Goal: Transaction & Acquisition: Purchase product/service

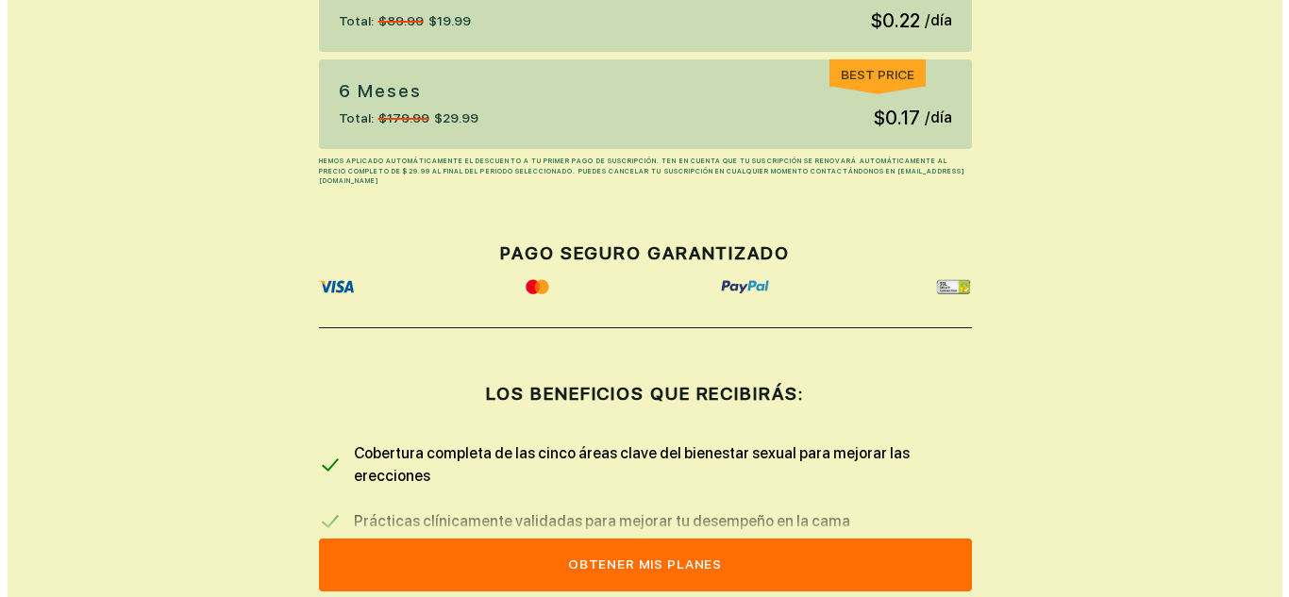
scroll to position [755, 0]
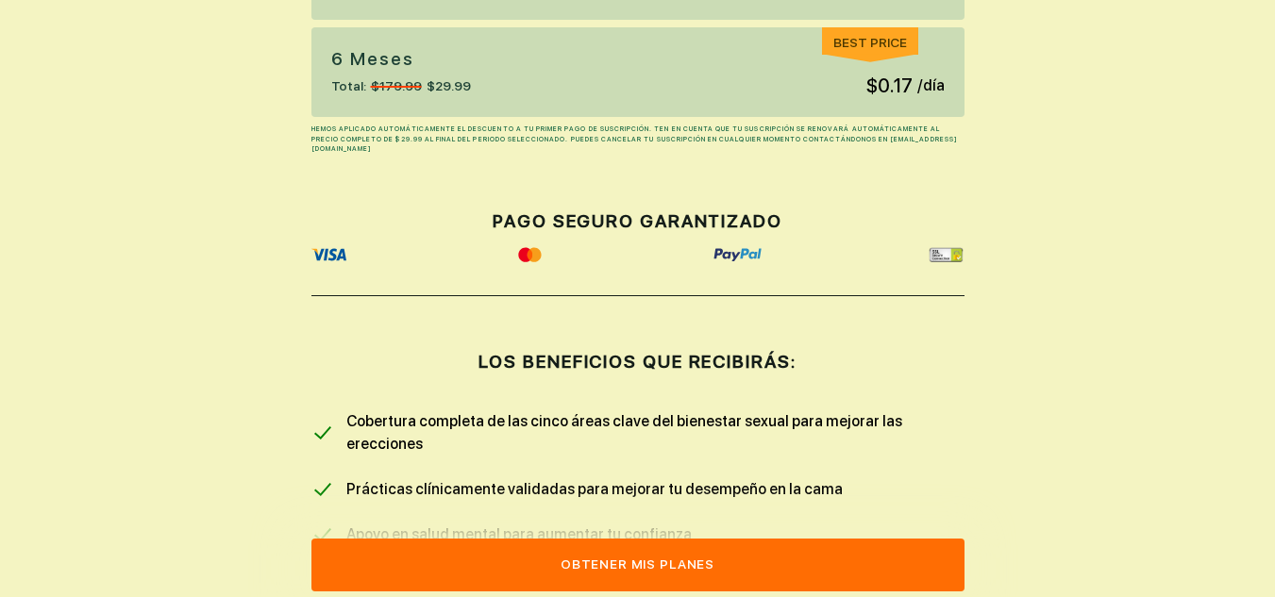
click at [668, 559] on button "Obtener mis planes" at bounding box center [637, 565] width 653 height 53
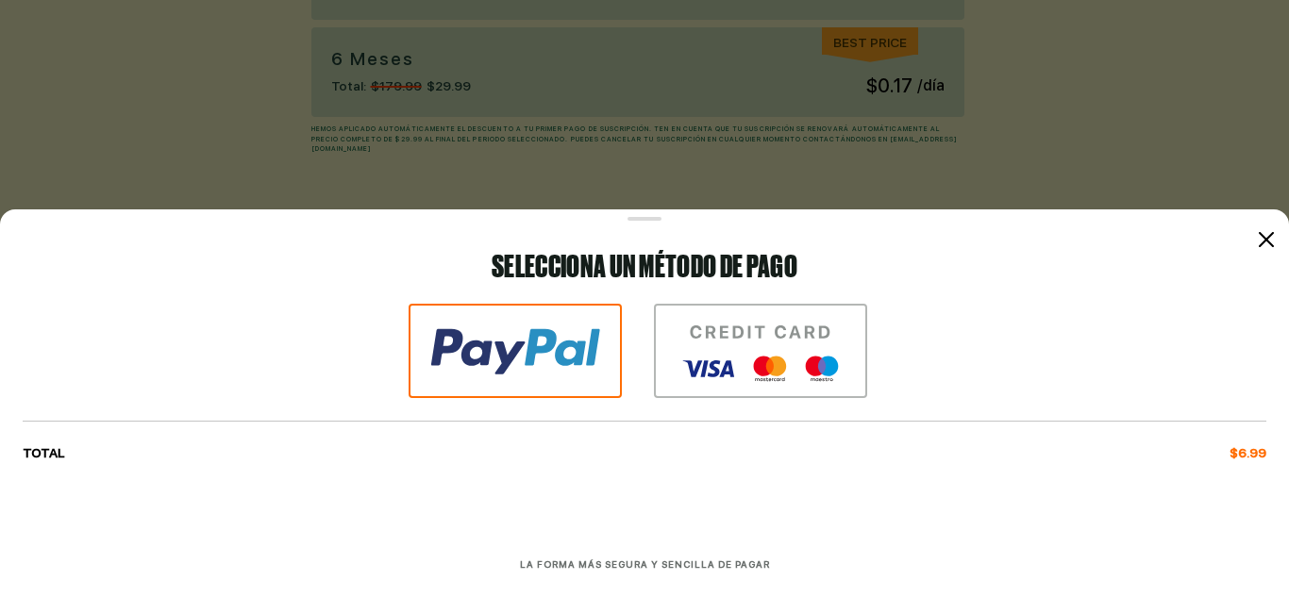
click at [745, 352] on img at bounding box center [760, 351] width 213 height 94
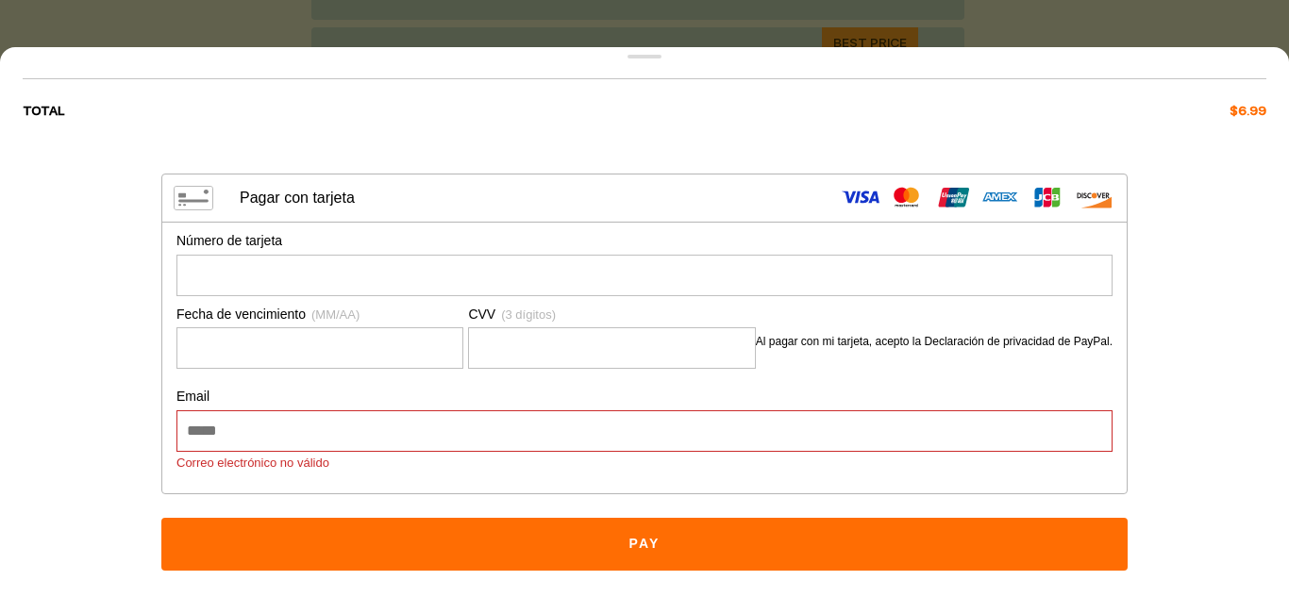
scroll to position [199, 0]
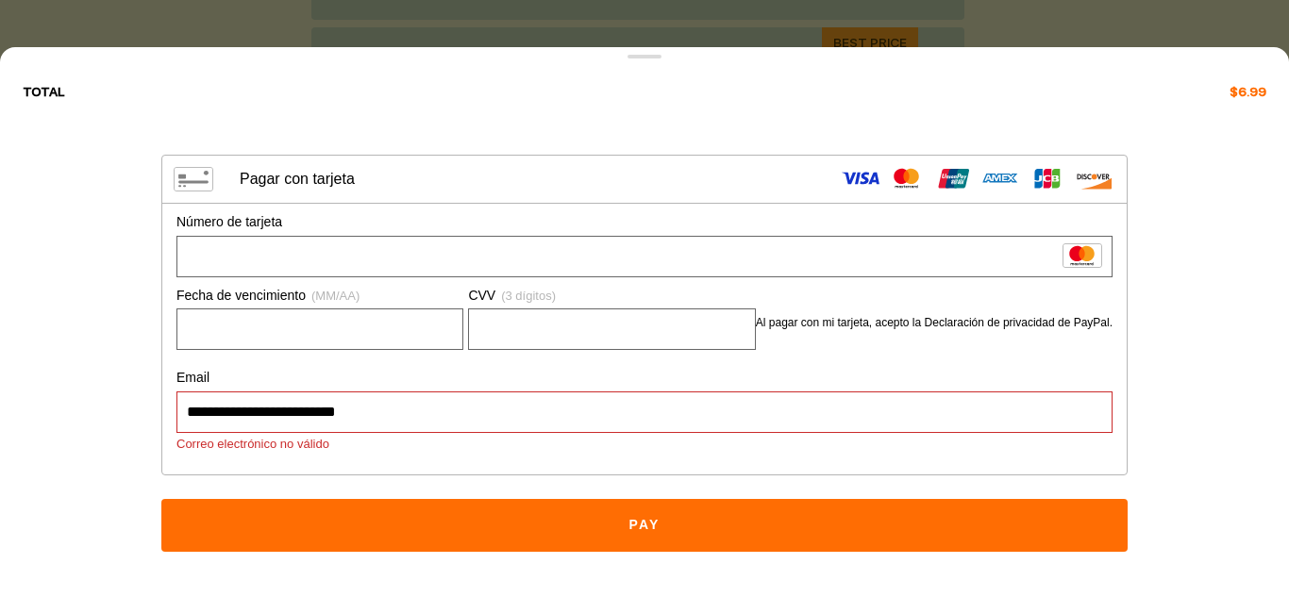
type input "**********"
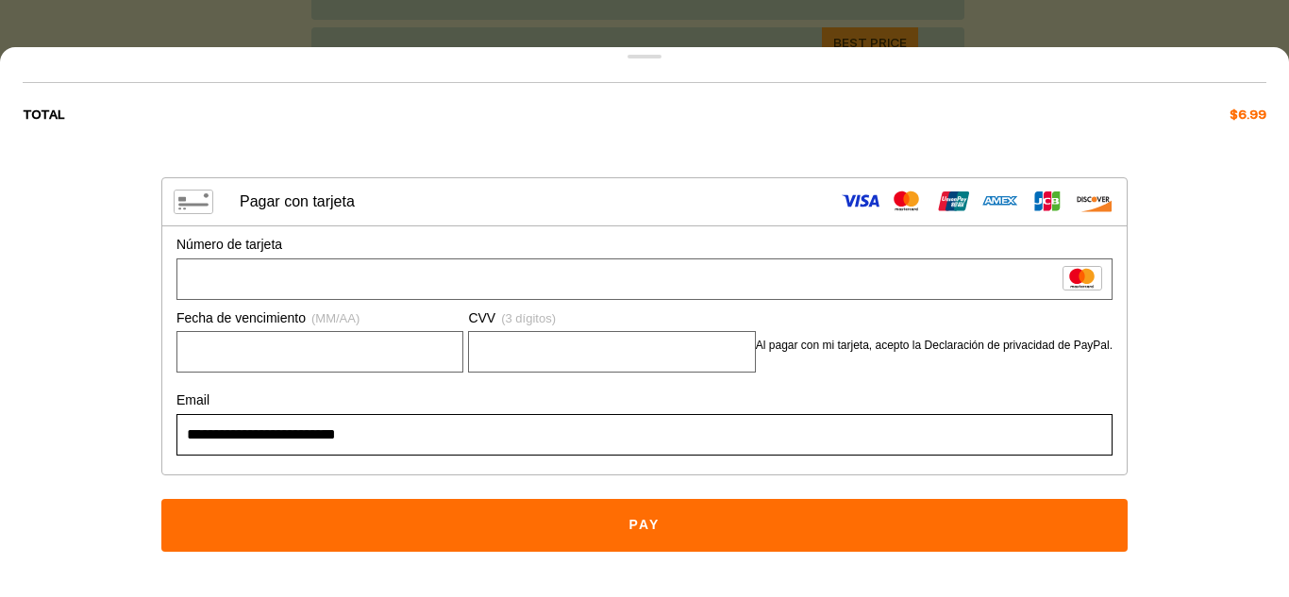
click at [626, 527] on button "Pay" at bounding box center [644, 525] width 966 height 53
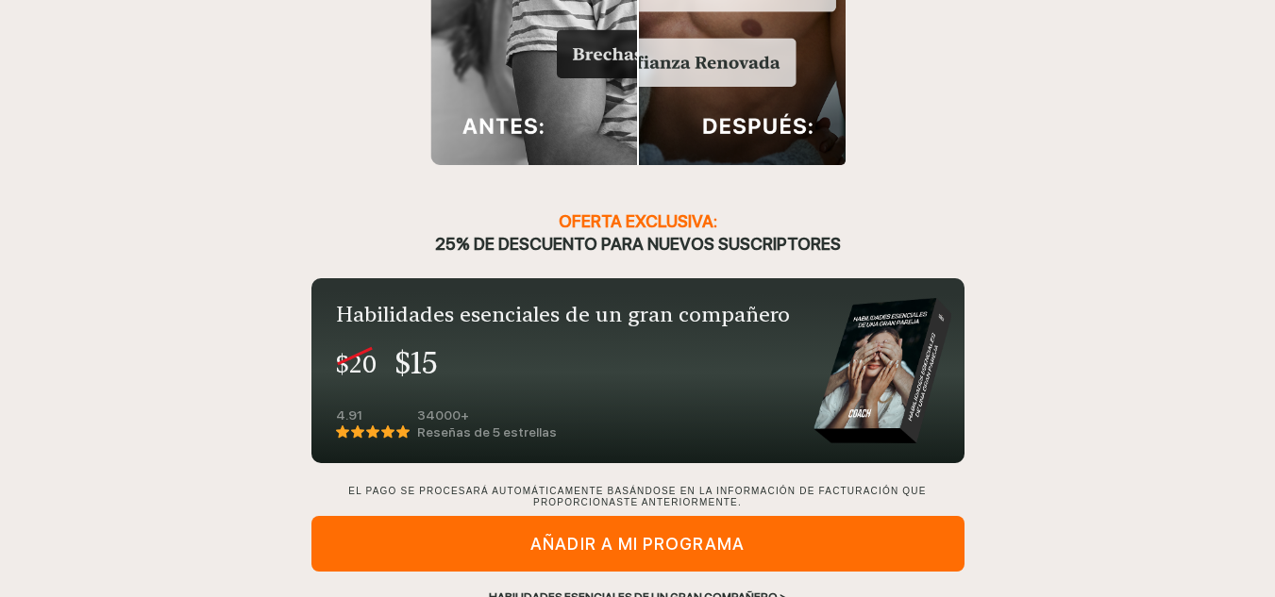
scroll to position [2186, 0]
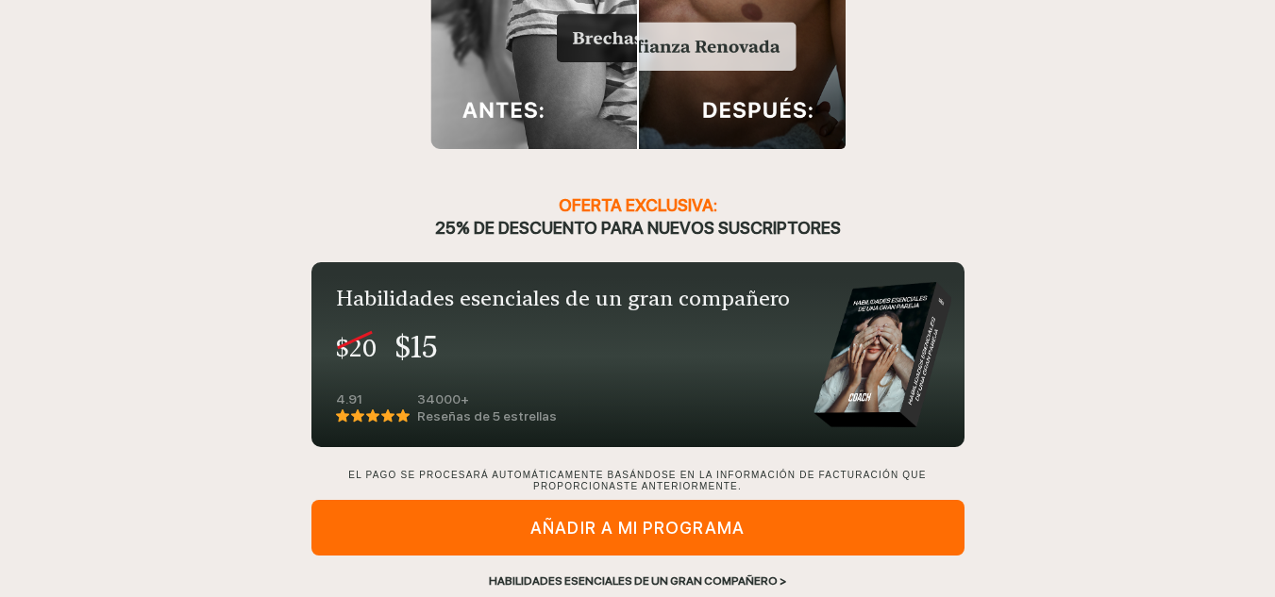
click at [677, 573] on div "Habilidades esenciales de un gran compañero >" at bounding box center [637, 581] width 653 height 17
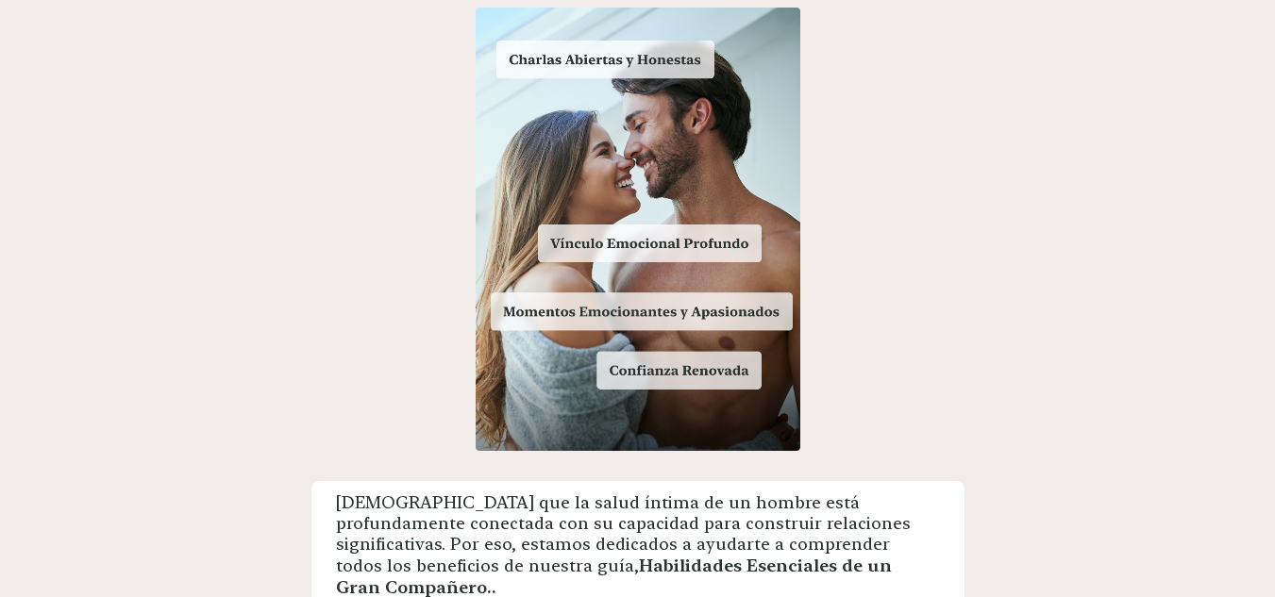
scroll to position [1835, 0]
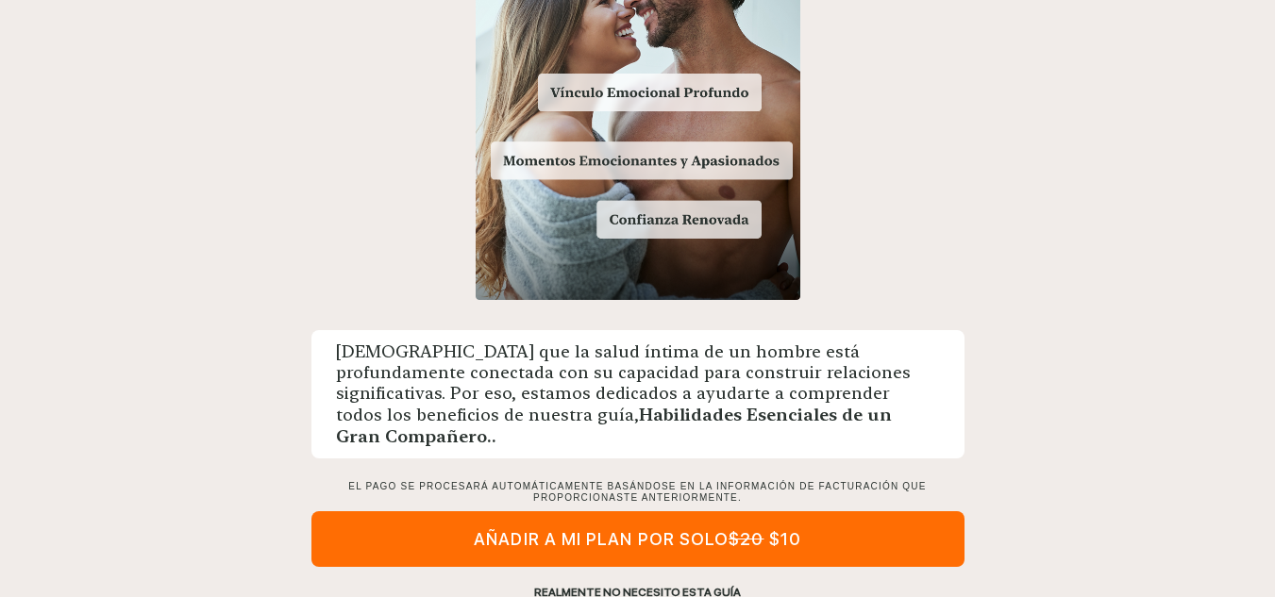
click at [631, 584] on div "REALMENTE NO NECESITO ESTA GUÍA" at bounding box center [637, 592] width 653 height 17
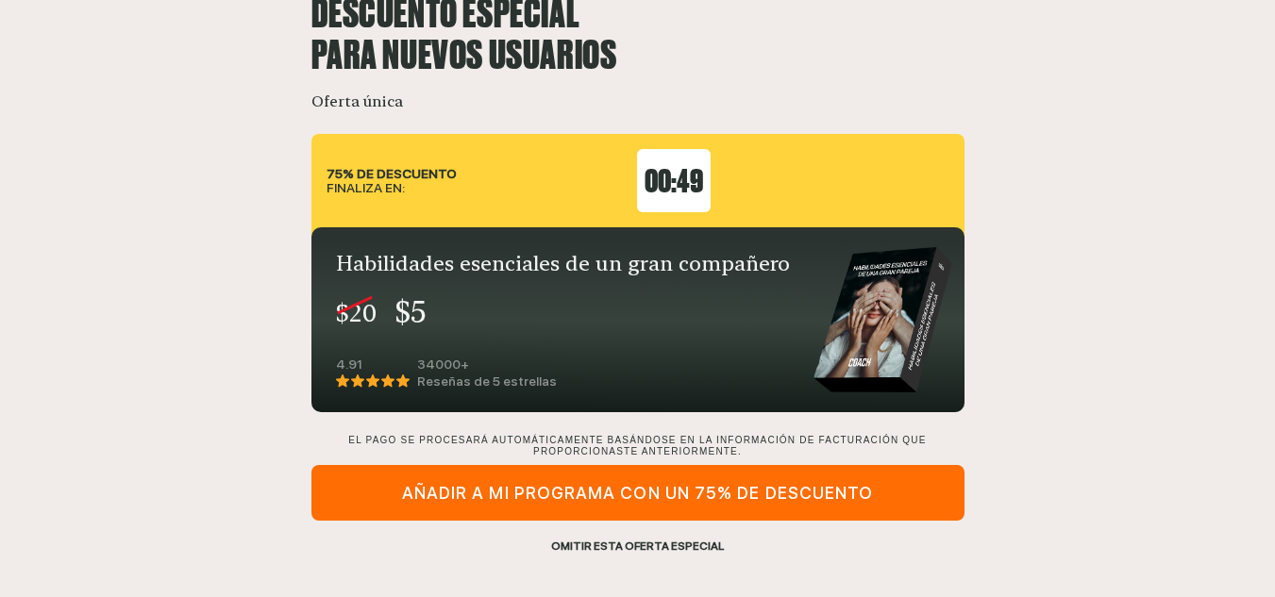
scroll to position [176, 0]
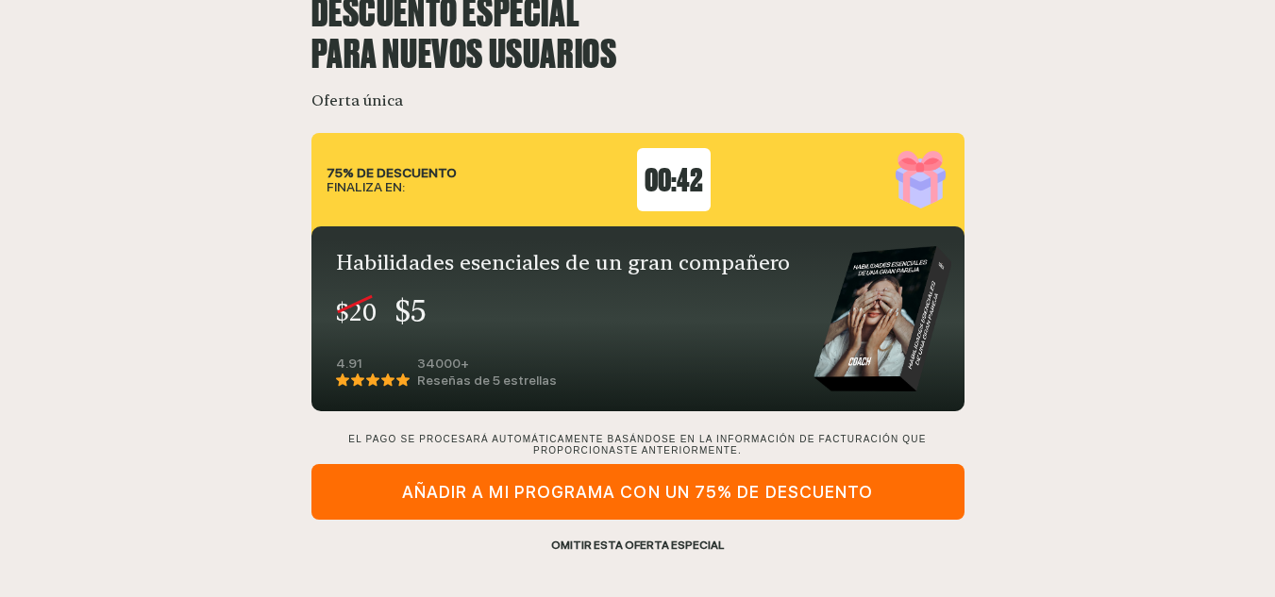
click at [644, 487] on div "AÑADIR A MI PROGRAMA CON UN 75% DE DESCUENTO" at bounding box center [637, 492] width 653 height 56
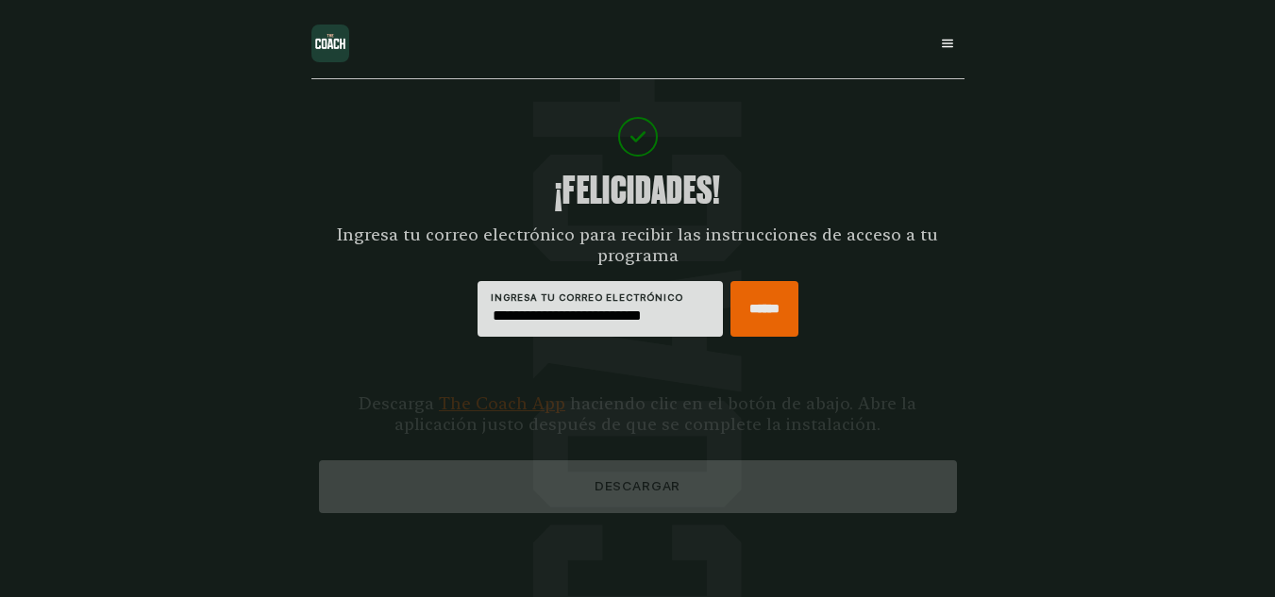
click at [761, 313] on input "******" at bounding box center [764, 309] width 68 height 56
type input "*****"
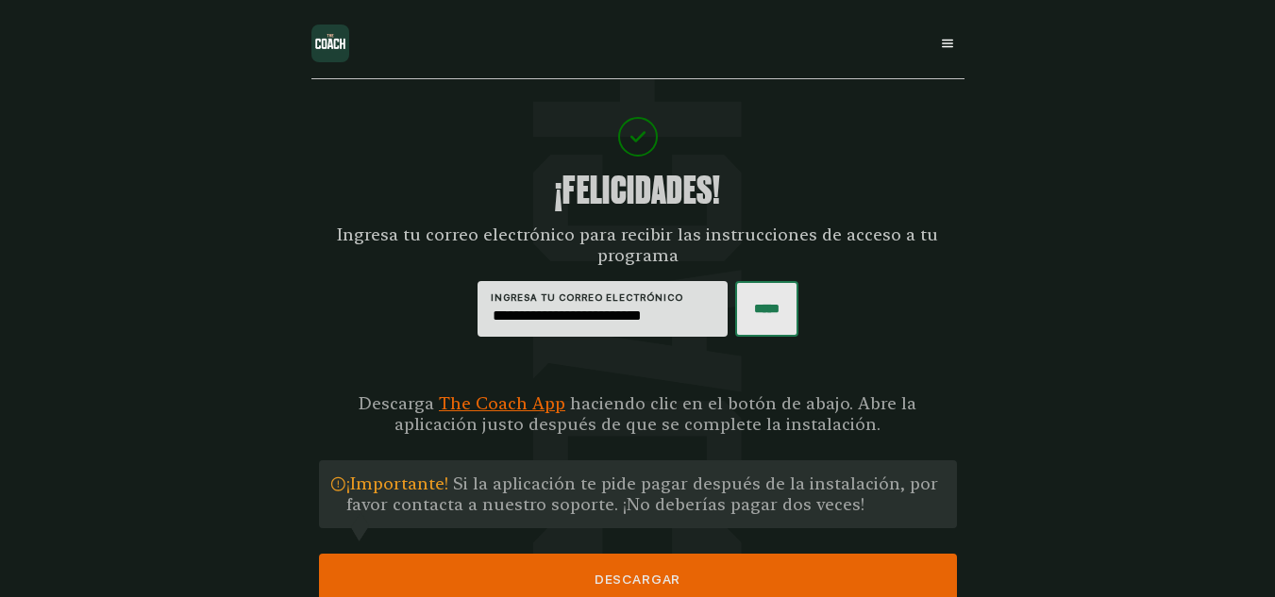
scroll to position [94, 0]
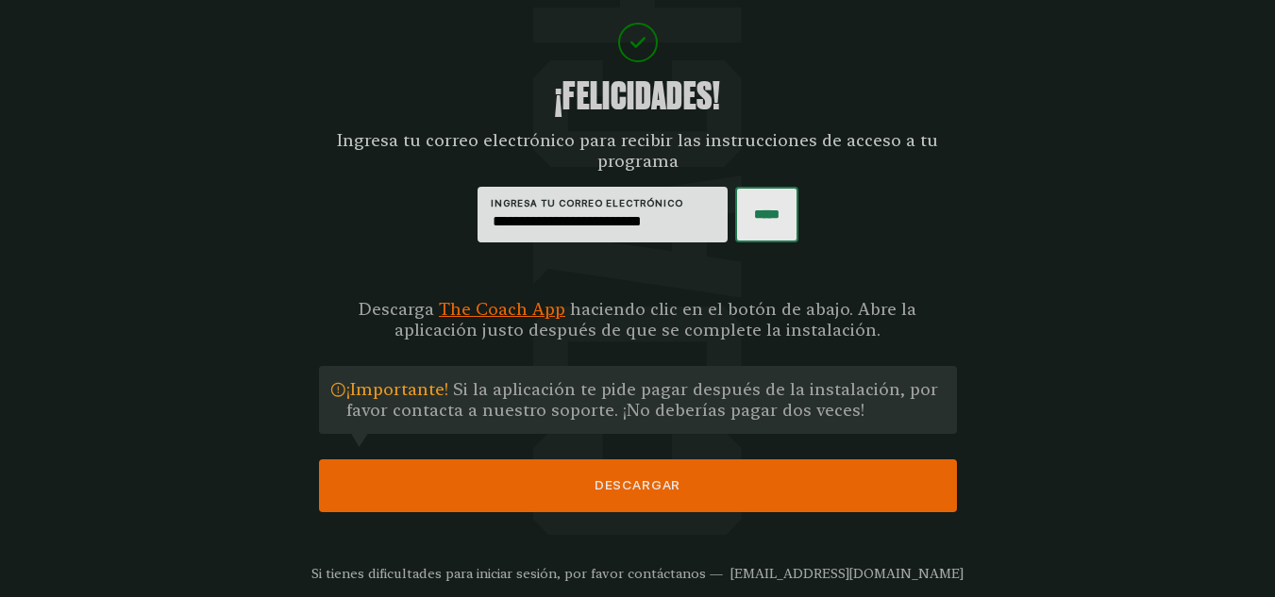
click at [770, 221] on input "*****" at bounding box center [766, 215] width 63 height 56
click at [749, 212] on input "*****" at bounding box center [766, 215] width 63 height 56
click at [632, 486] on button "DESCARGAR" at bounding box center [638, 486] width 638 height 53
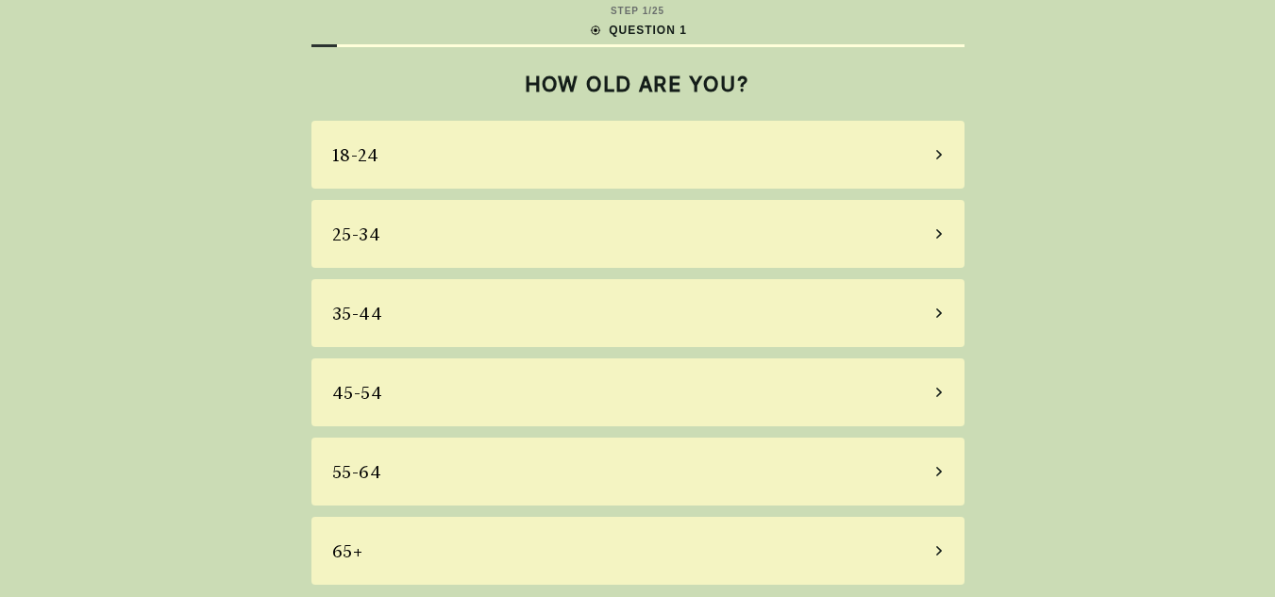
scroll to position [14, 0]
click at [415, 312] on div "35-44" at bounding box center [637, 310] width 653 height 68
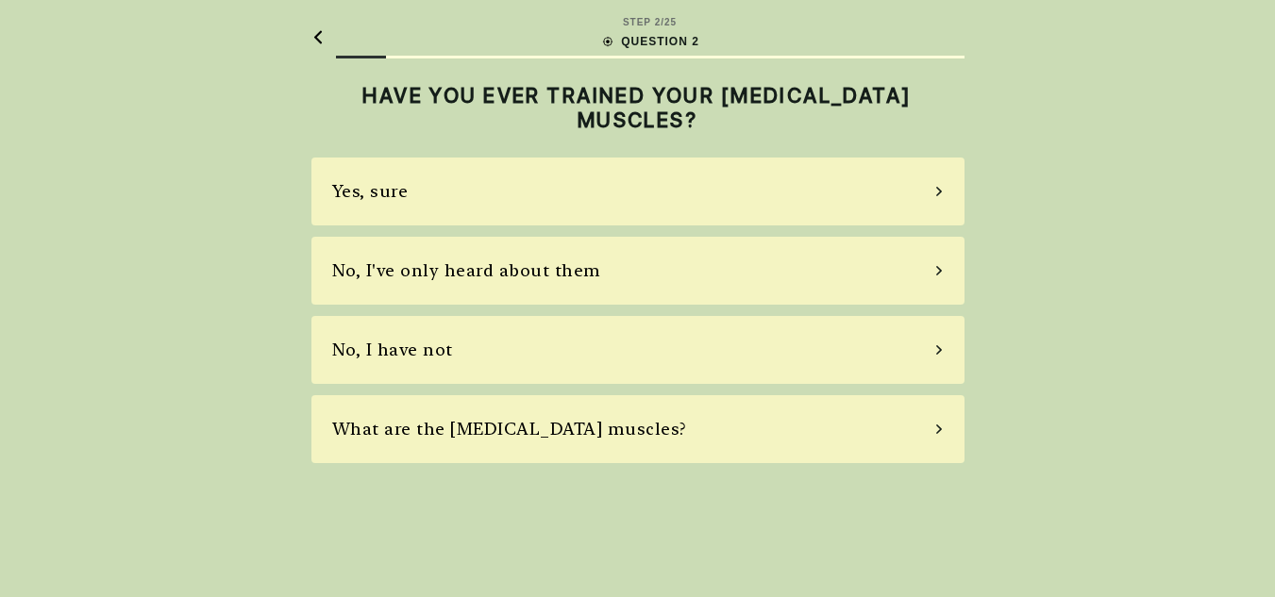
scroll to position [0, 0]
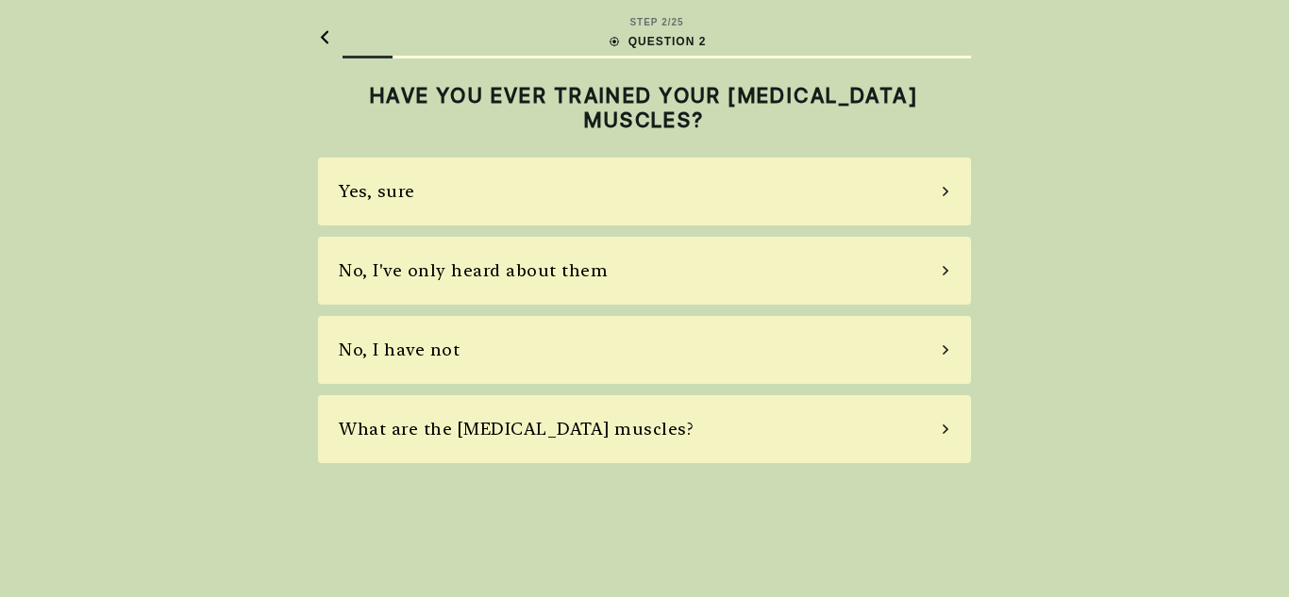
click at [522, 207] on div "Yes, sure" at bounding box center [644, 192] width 653 height 68
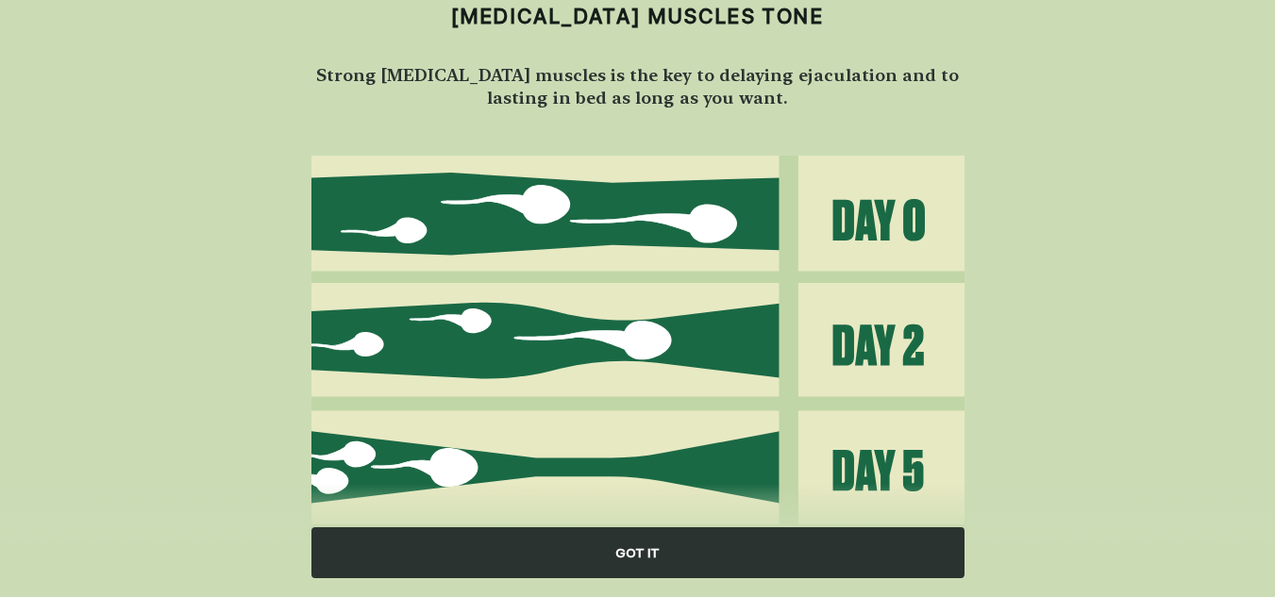
scroll to position [189, 0]
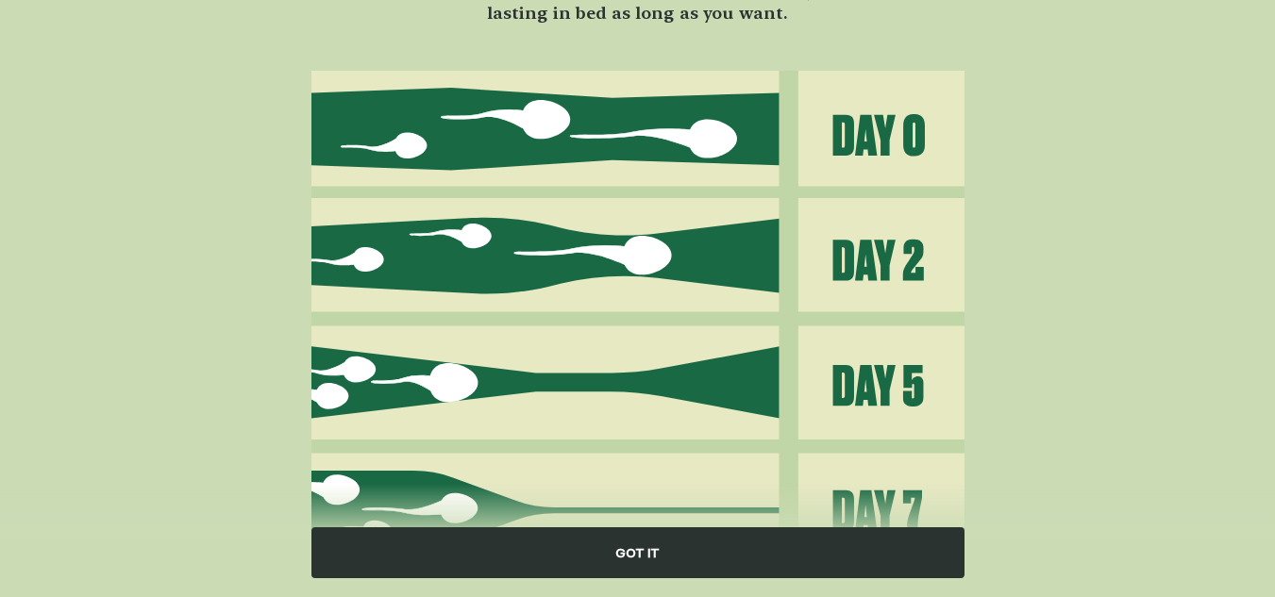
click at [624, 548] on div "GOT IT" at bounding box center [637, 552] width 653 height 51
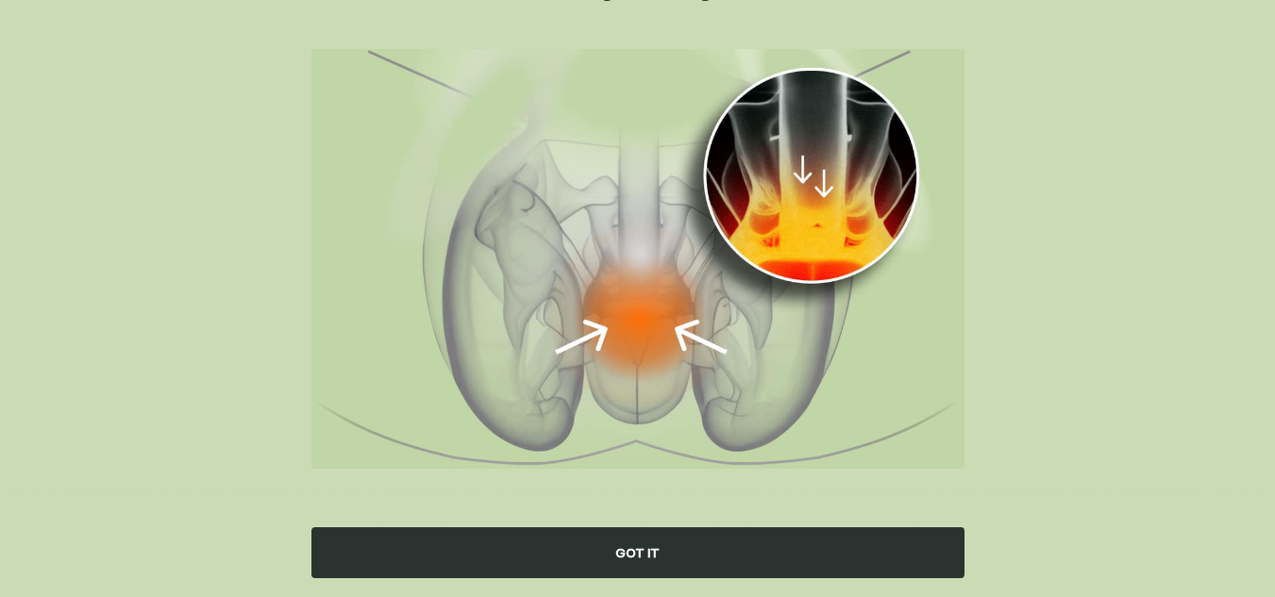
scroll to position [0, 0]
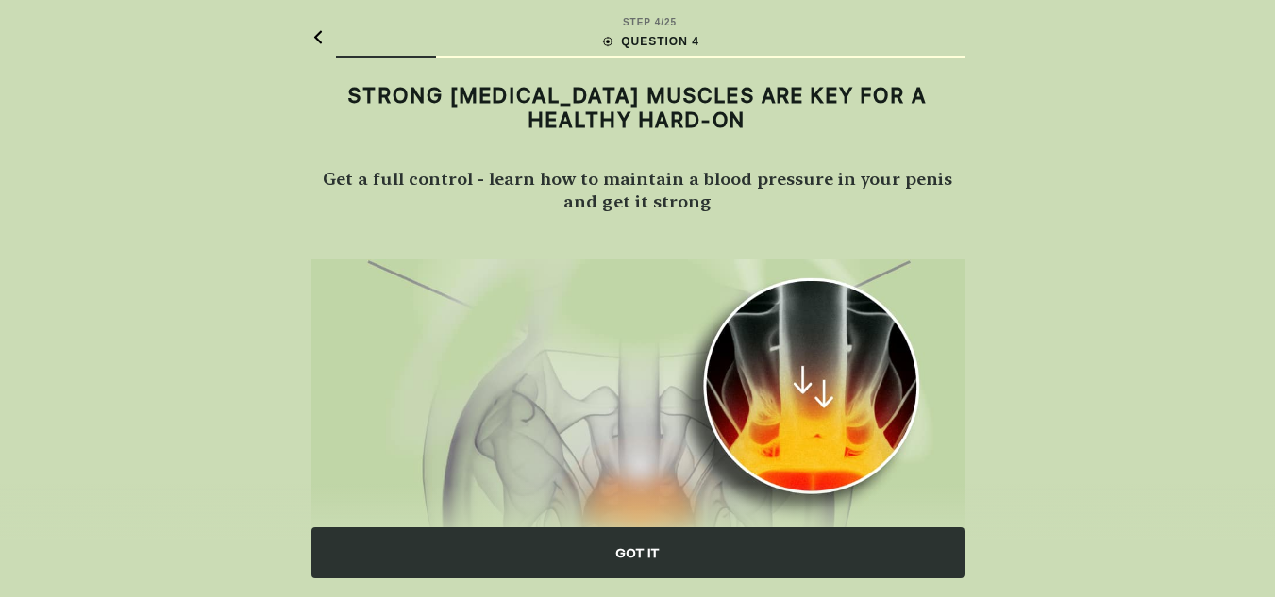
click at [664, 543] on div "GOT IT" at bounding box center [637, 552] width 653 height 51
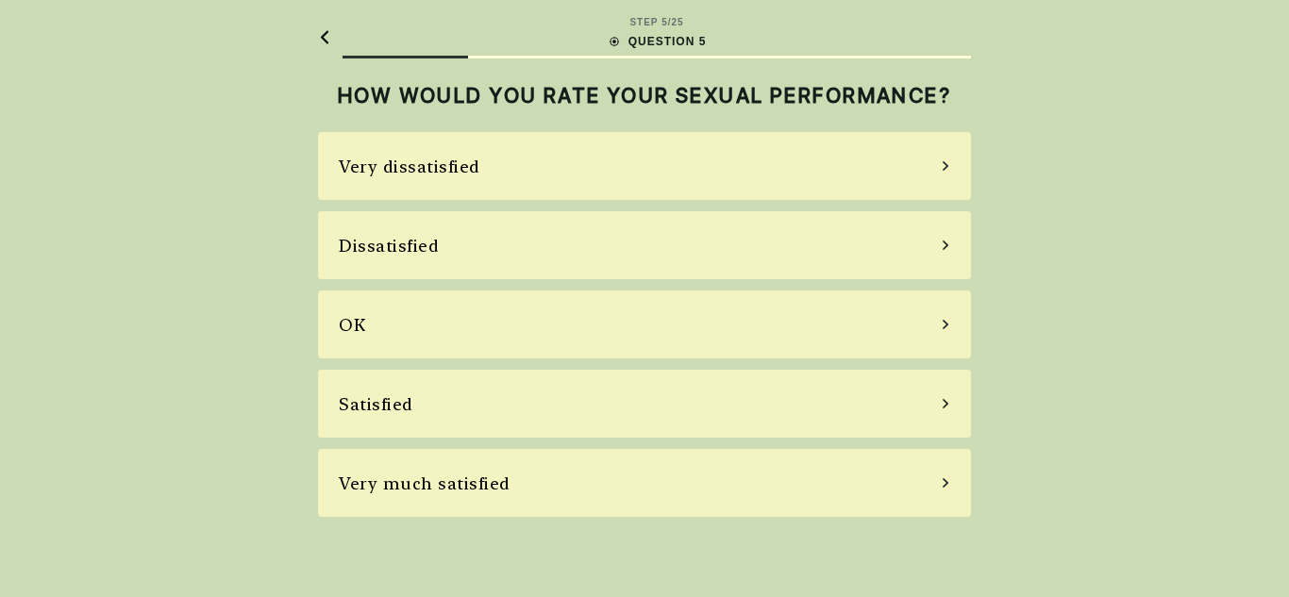
click at [410, 407] on div "Satisfied" at bounding box center [376, 404] width 75 height 25
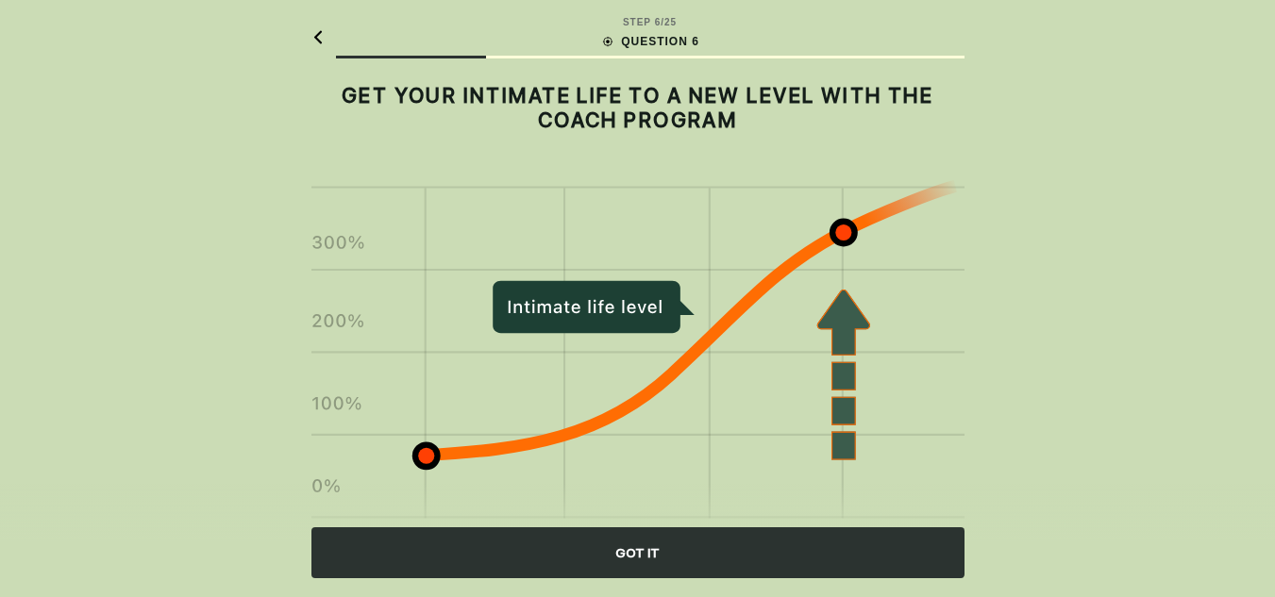
click at [661, 545] on div "GOT IT" at bounding box center [637, 552] width 653 height 51
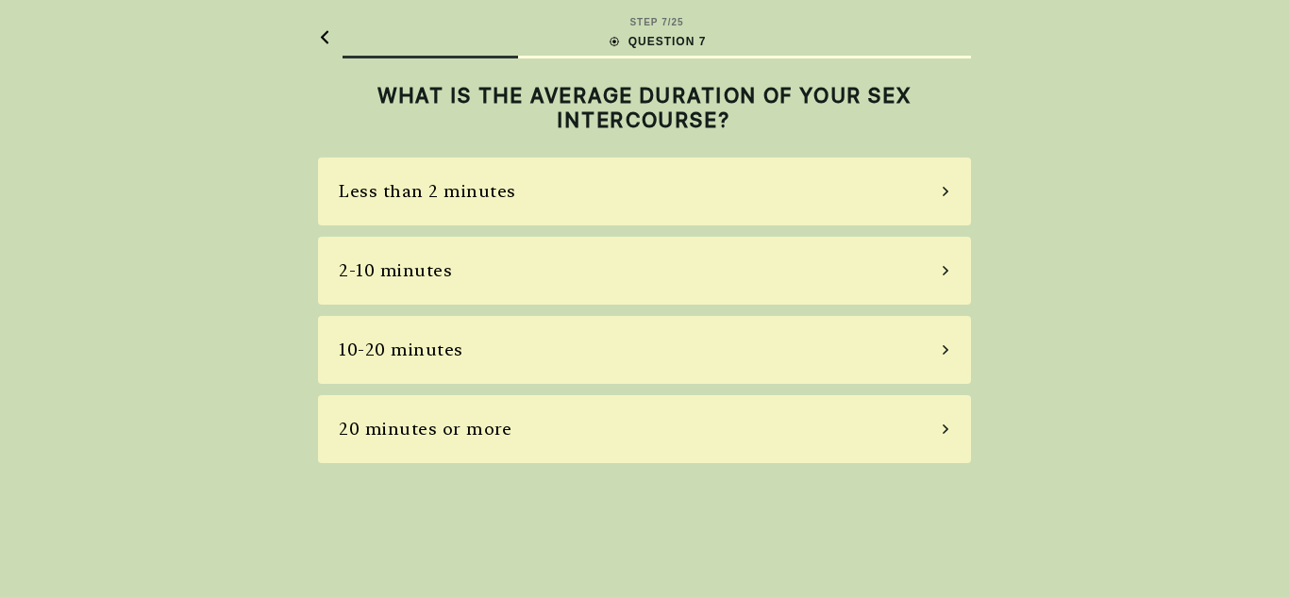
click at [503, 288] on div "2-10 minutes" at bounding box center [644, 271] width 653 height 68
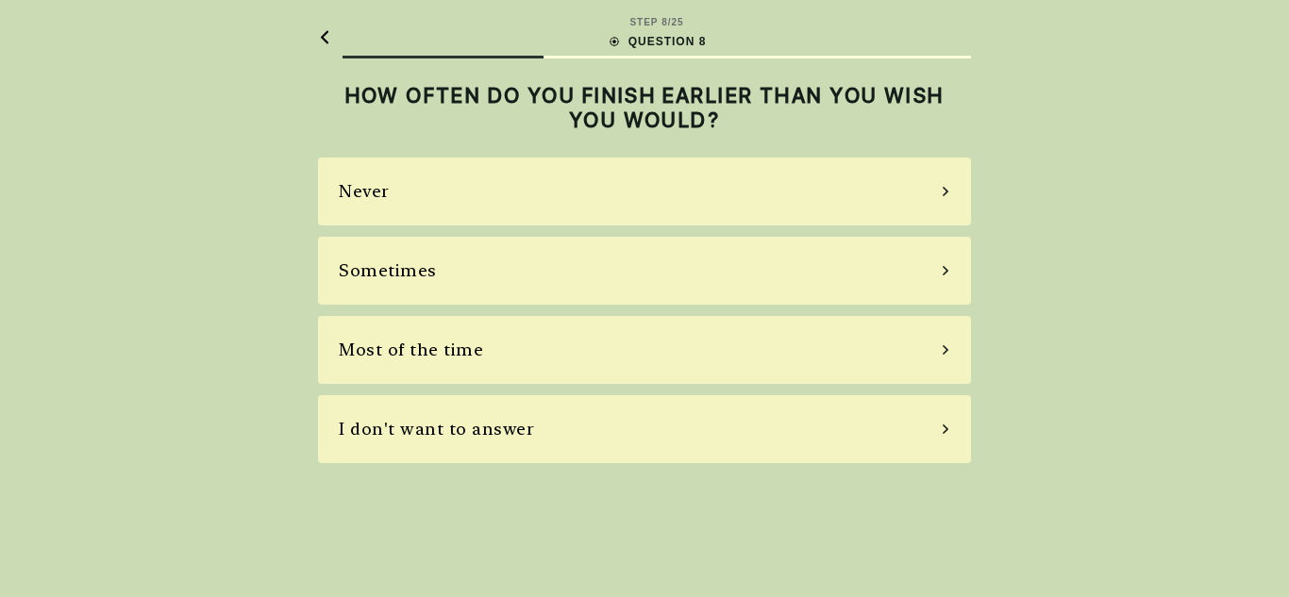
click at [436, 275] on div "Sometimes" at bounding box center [644, 271] width 653 height 68
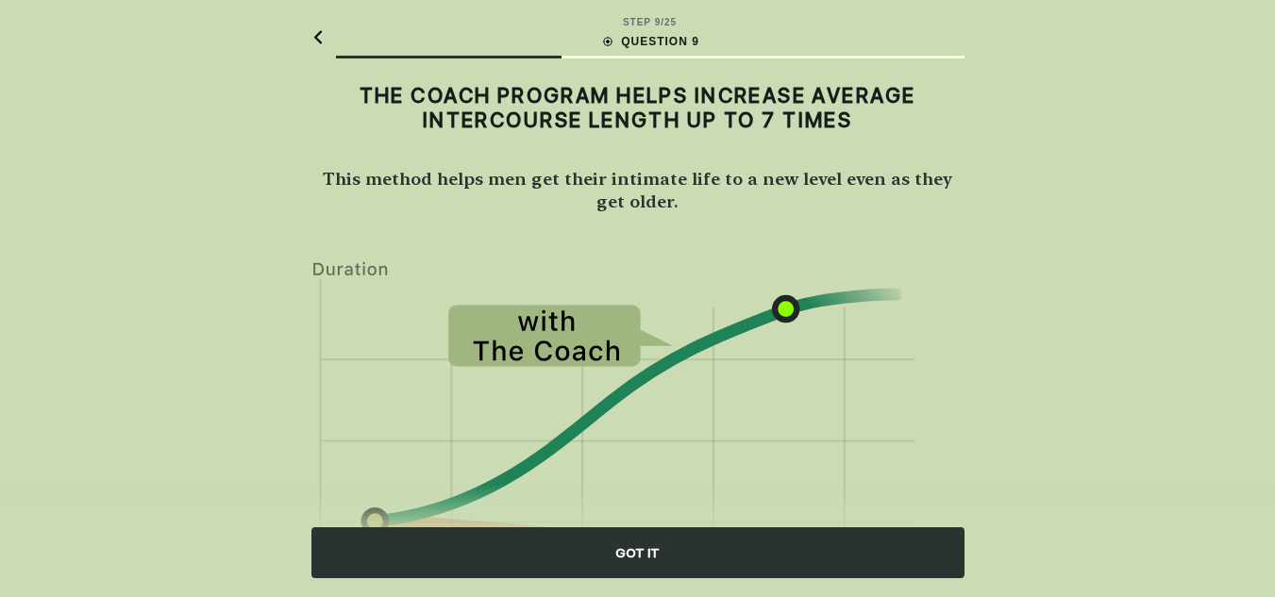
click at [700, 559] on div "GOT IT" at bounding box center [637, 552] width 653 height 51
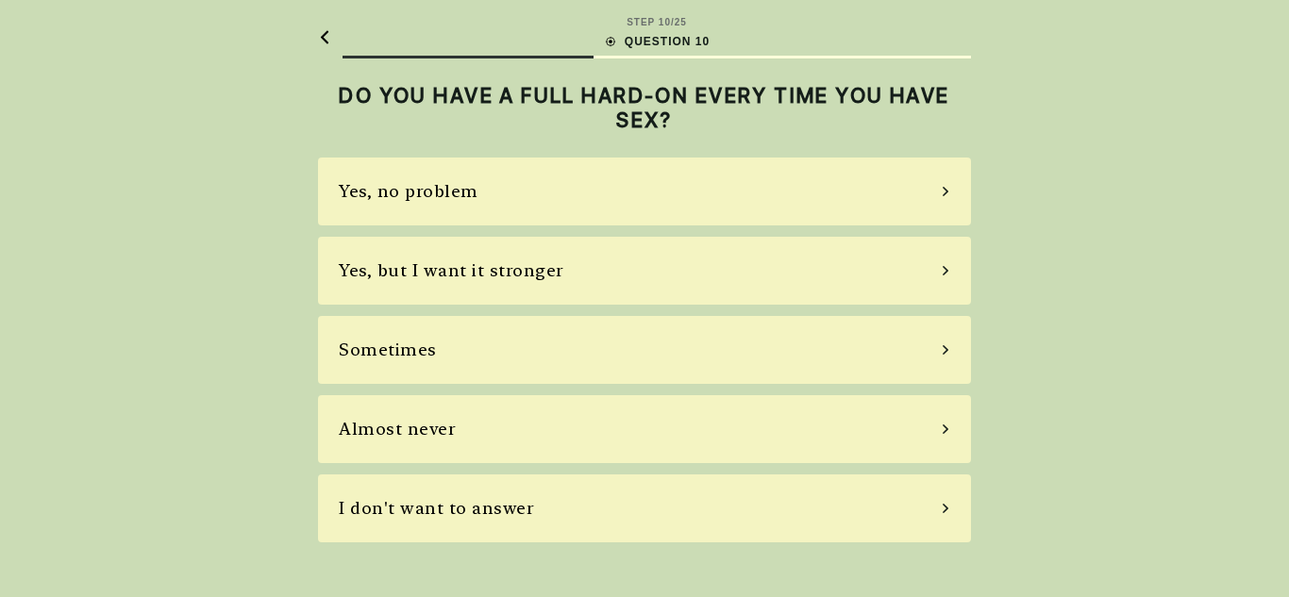
click at [414, 353] on div "Sometimes" at bounding box center [388, 349] width 98 height 25
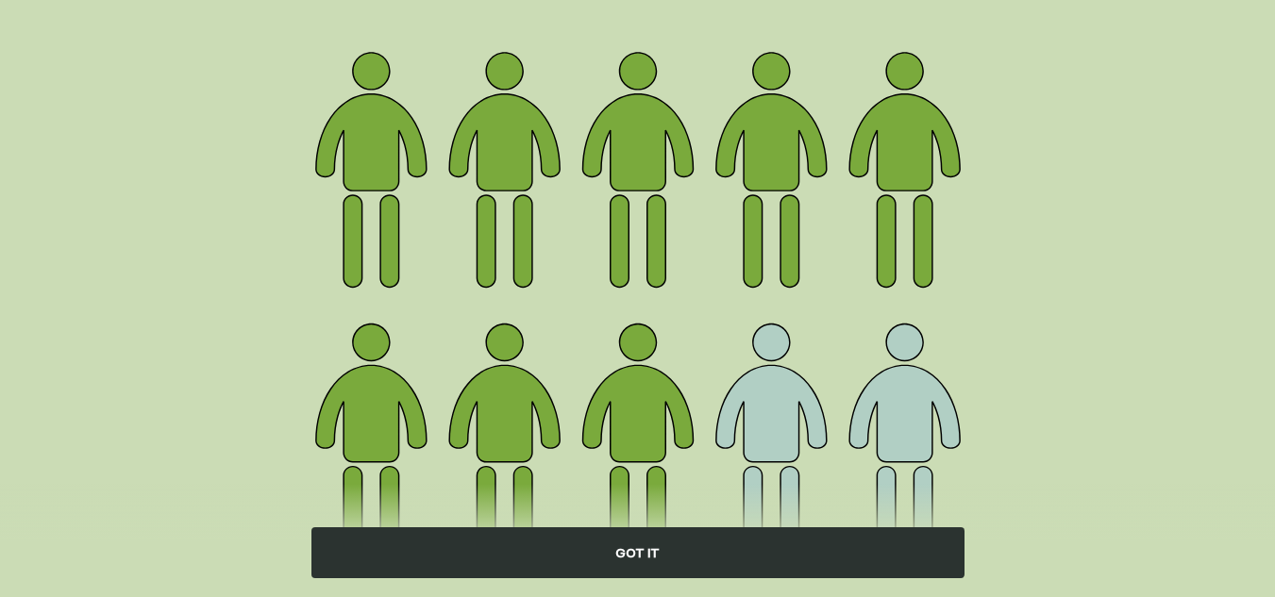
scroll to position [320, 0]
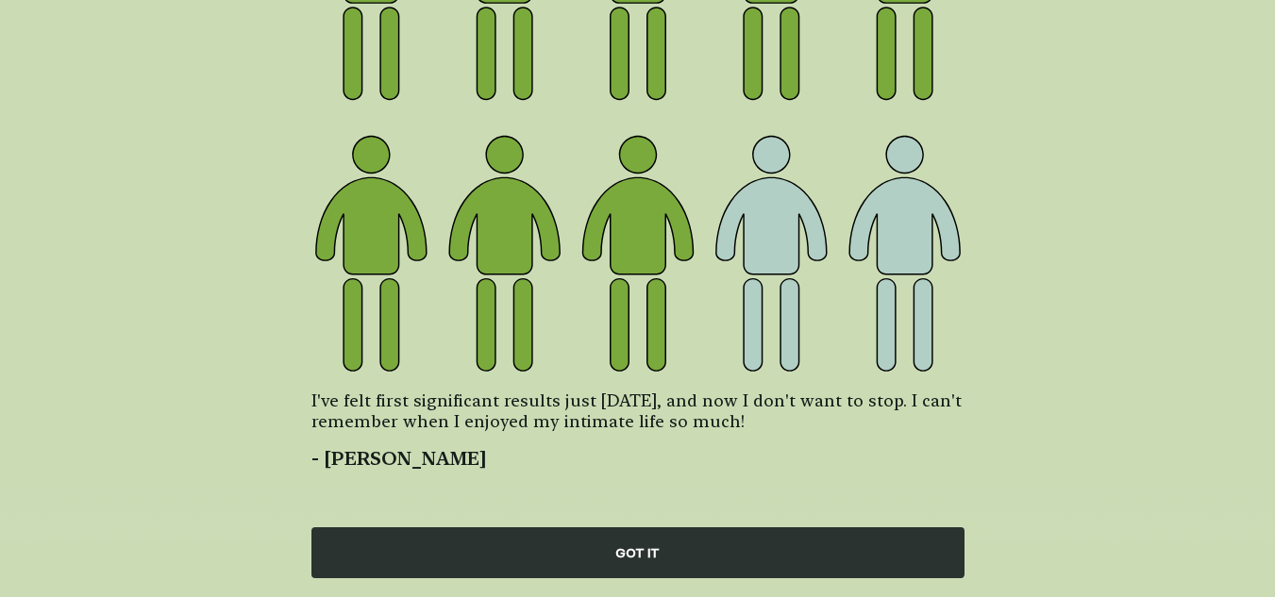
click at [644, 555] on div "GOT IT" at bounding box center [637, 552] width 653 height 51
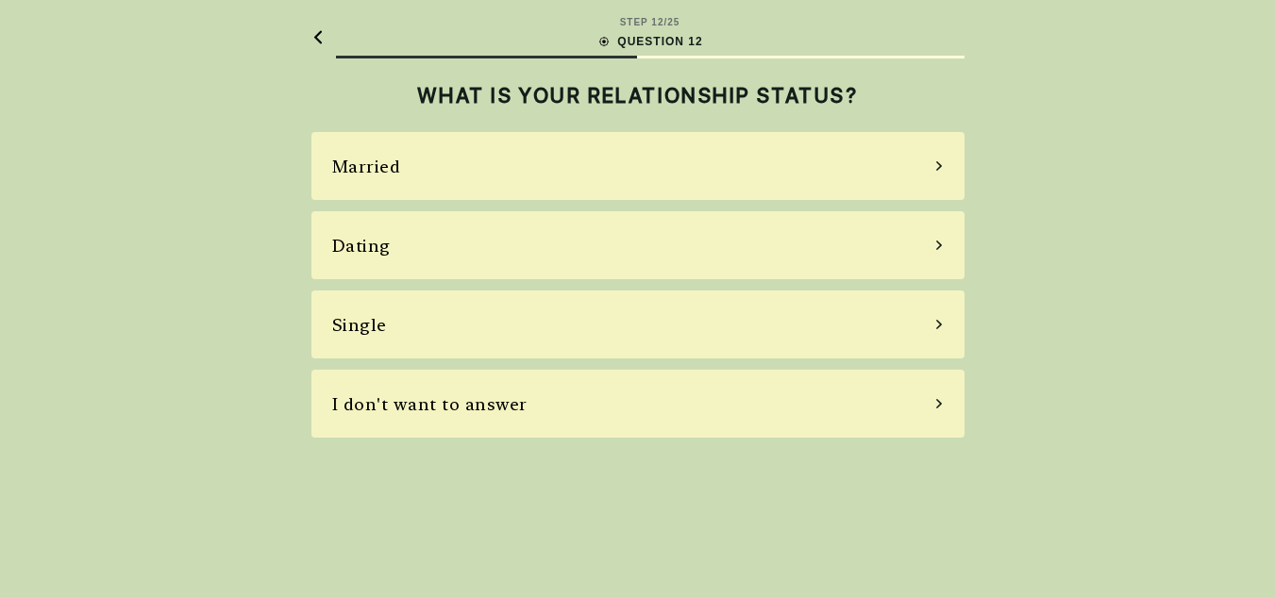
scroll to position [0, 0]
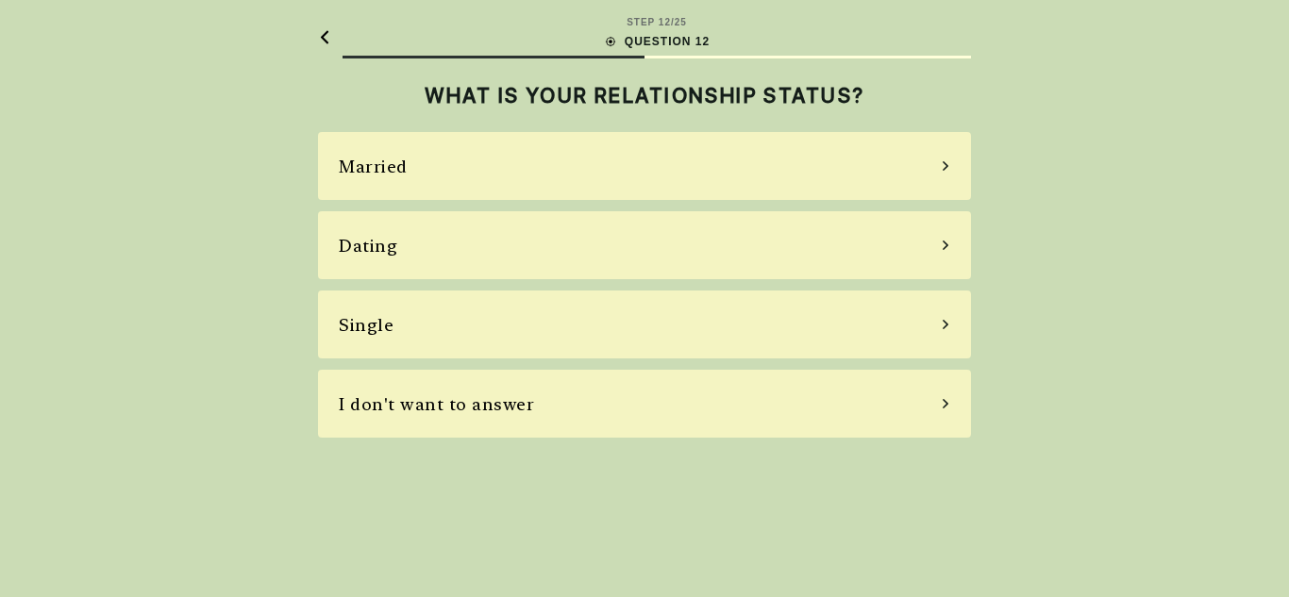
click at [399, 358] on div "Single" at bounding box center [644, 325] width 653 height 68
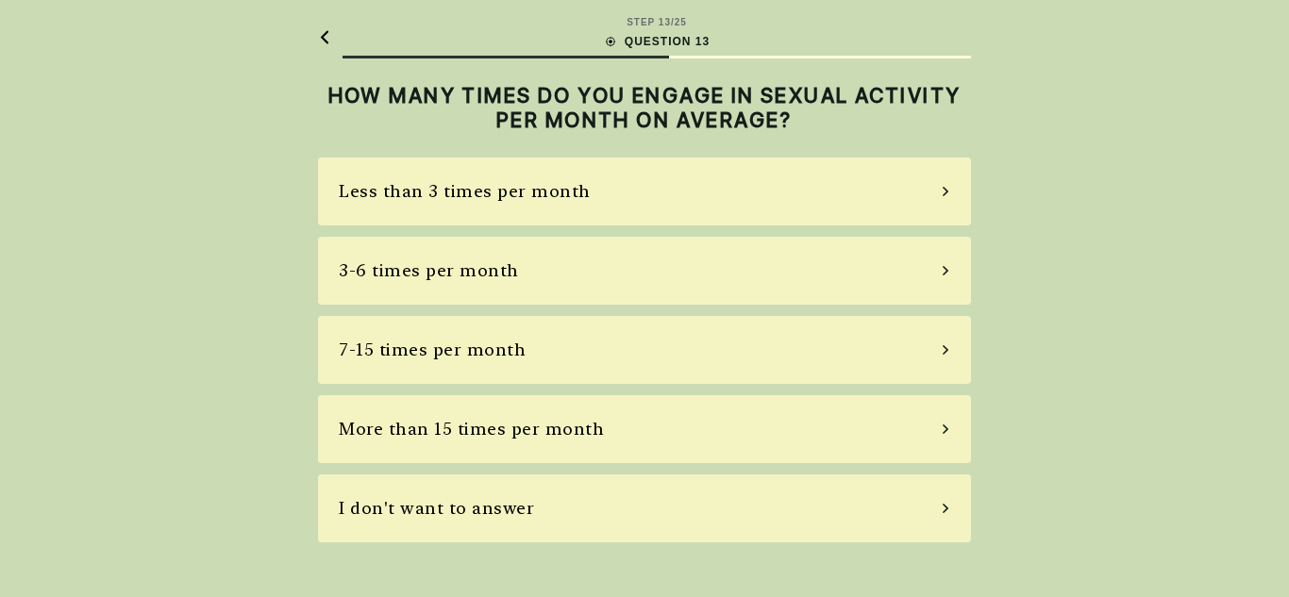
click at [468, 268] on div "3-6 times per month" at bounding box center [429, 270] width 180 height 25
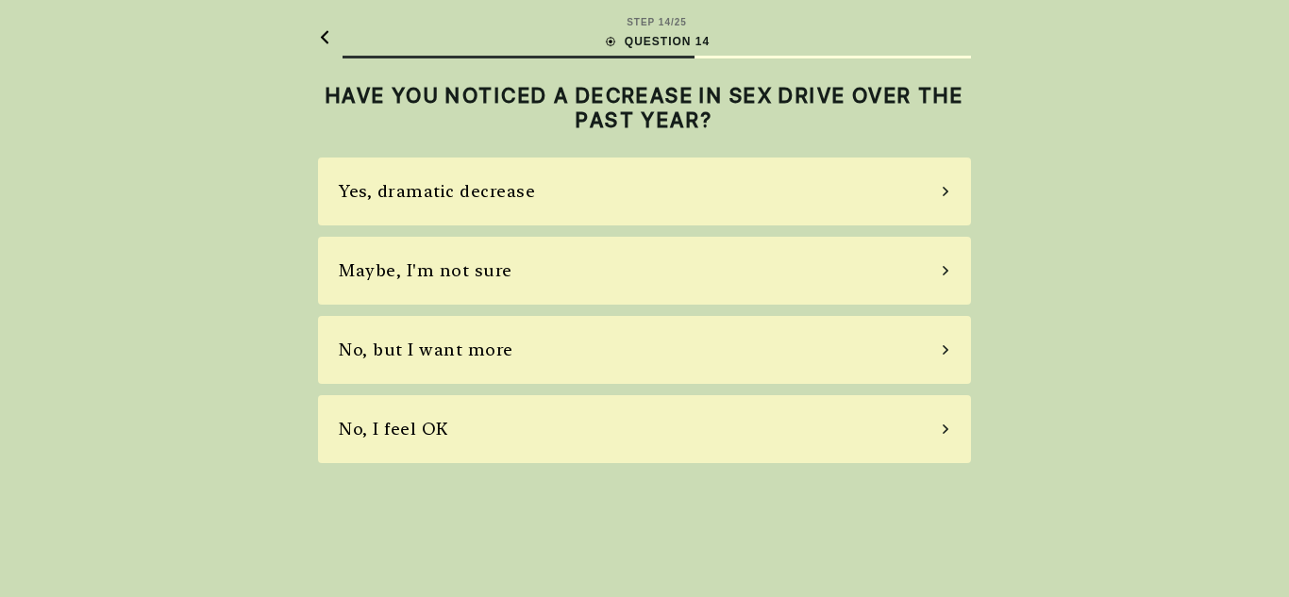
click at [600, 264] on div "Maybe, I'm not sure" at bounding box center [644, 271] width 653 height 68
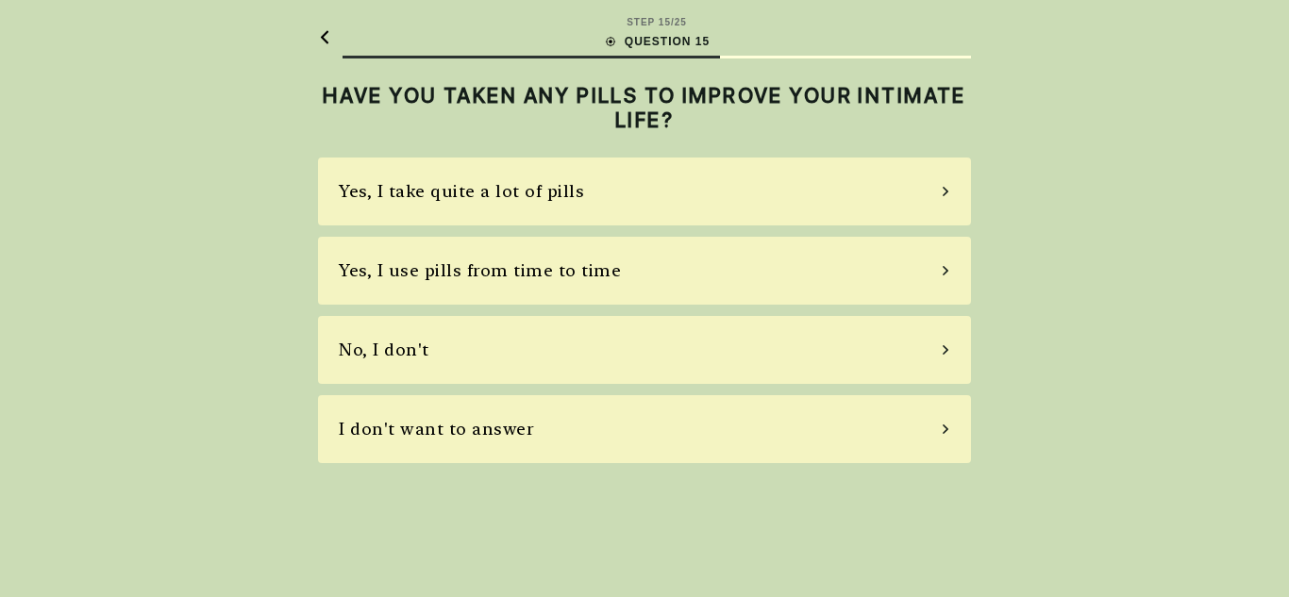
click at [463, 351] on div "No, I don't" at bounding box center [644, 350] width 653 height 68
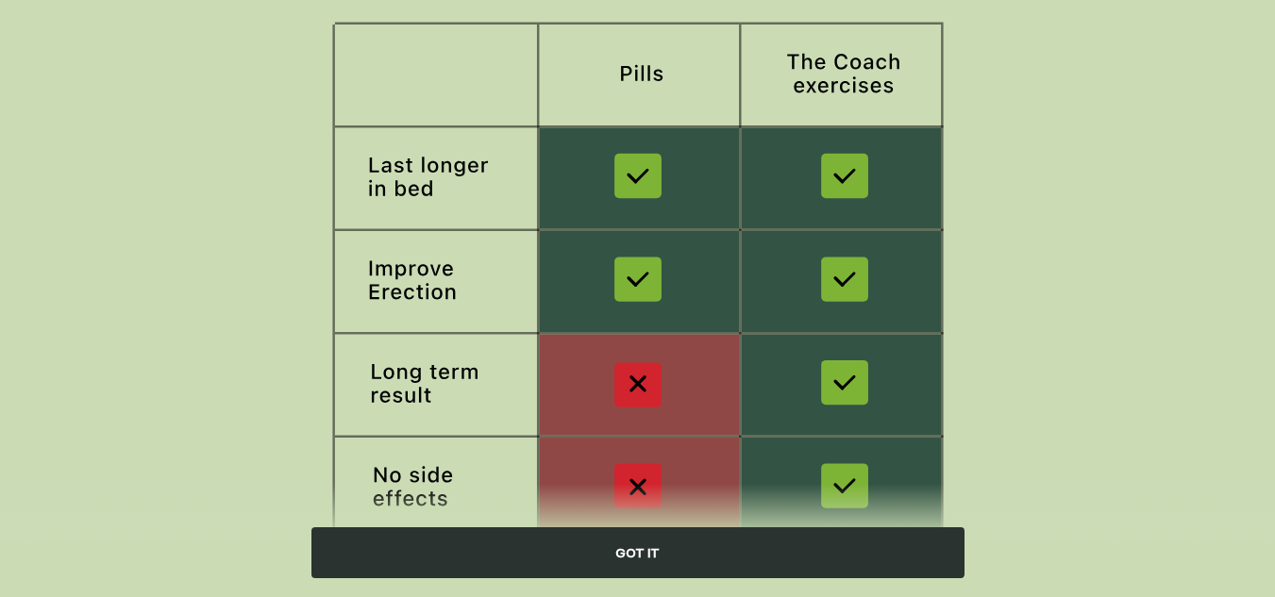
scroll to position [377, 0]
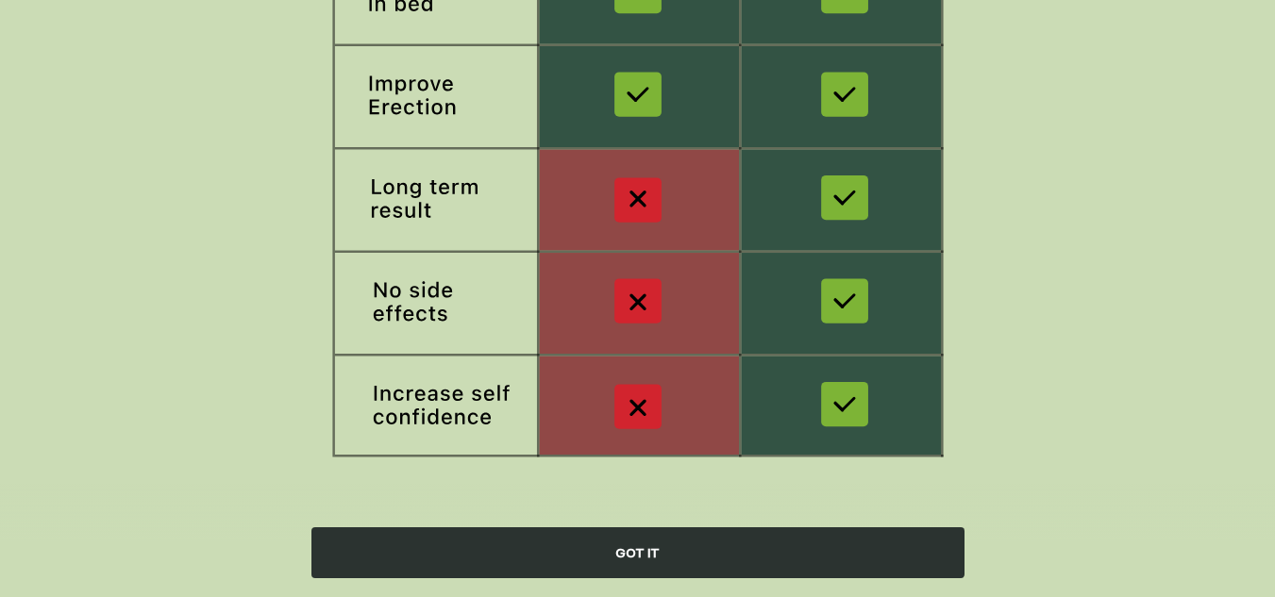
click at [661, 547] on div "GOT IT" at bounding box center [637, 552] width 653 height 51
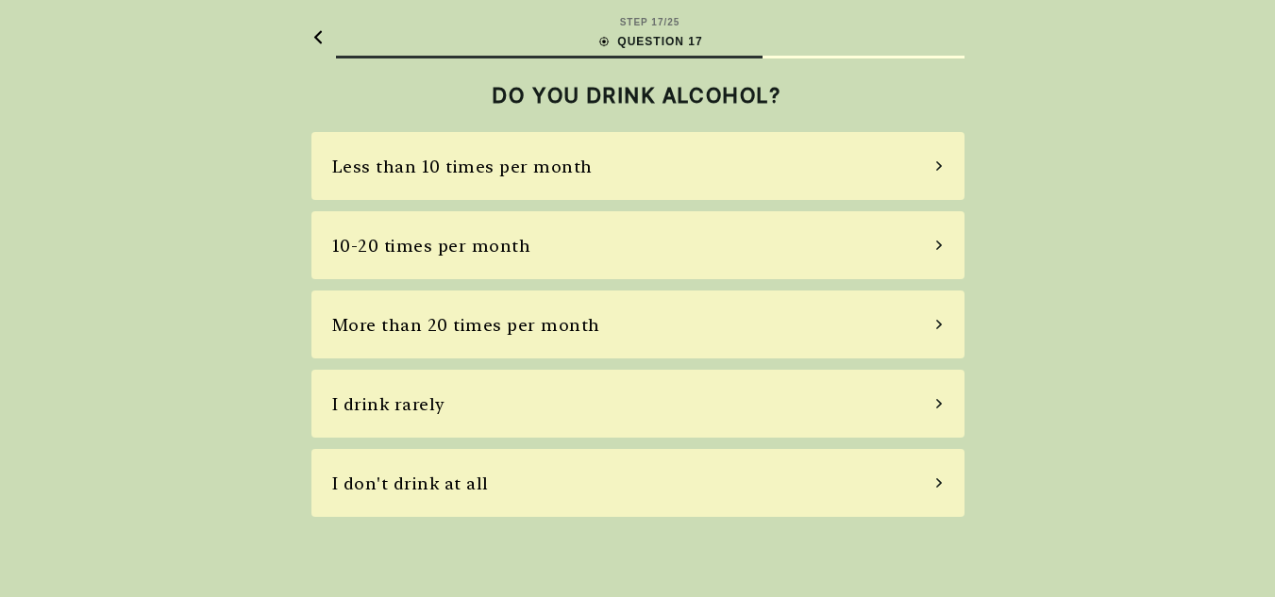
scroll to position [0, 0]
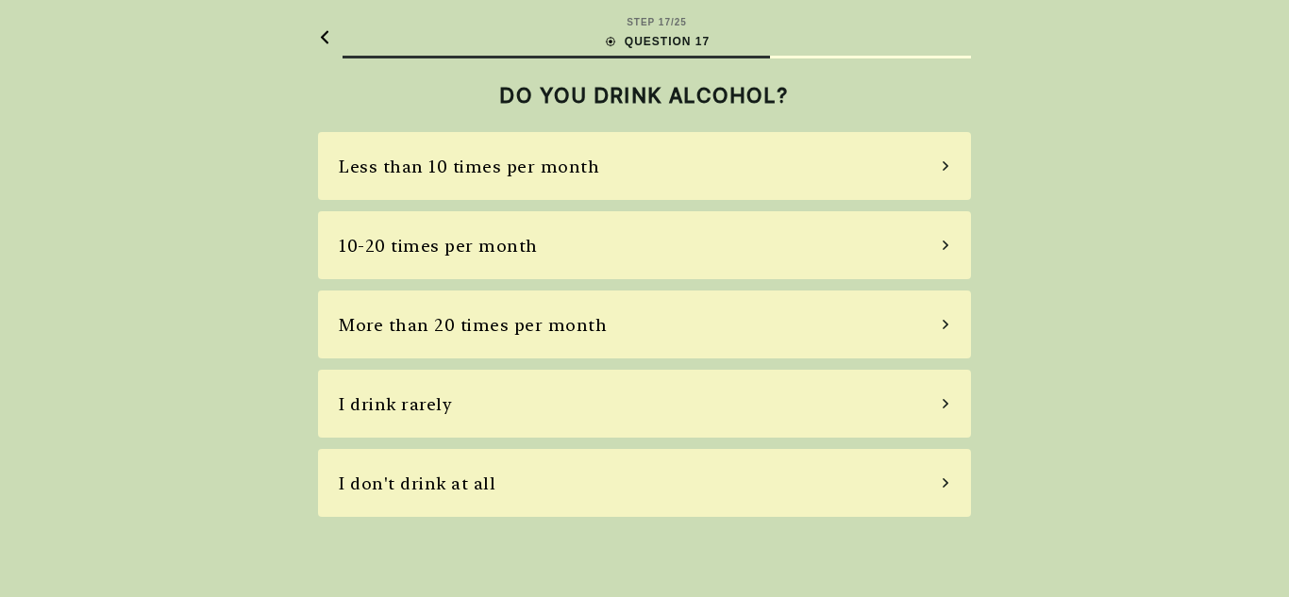
click at [453, 409] on div "I drink rarely" at bounding box center [644, 404] width 653 height 68
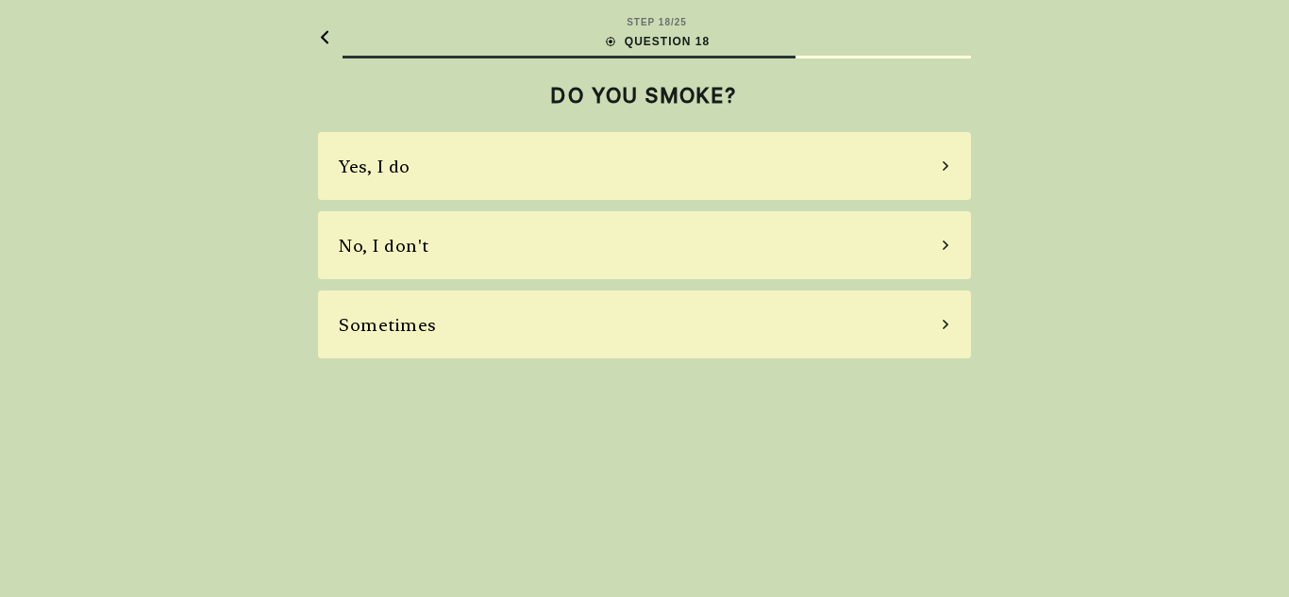
click at [491, 245] on div "No, I don't" at bounding box center [644, 245] width 653 height 68
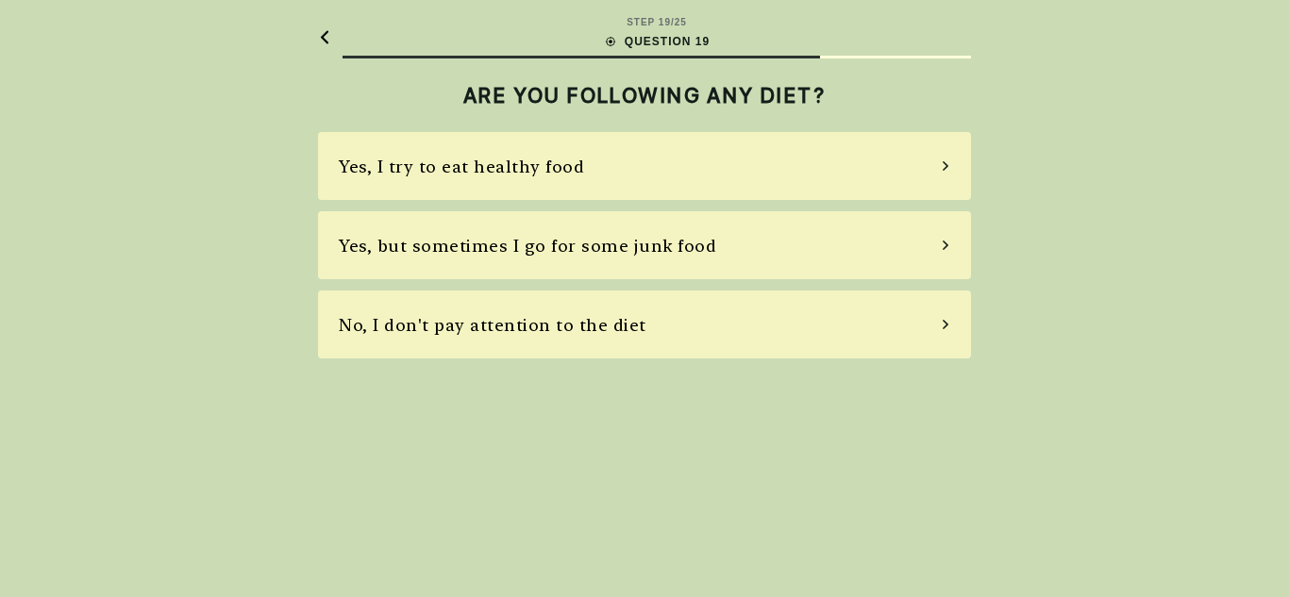
click at [542, 165] on div "Yes, I try to eat healthy food" at bounding box center [461, 166] width 245 height 25
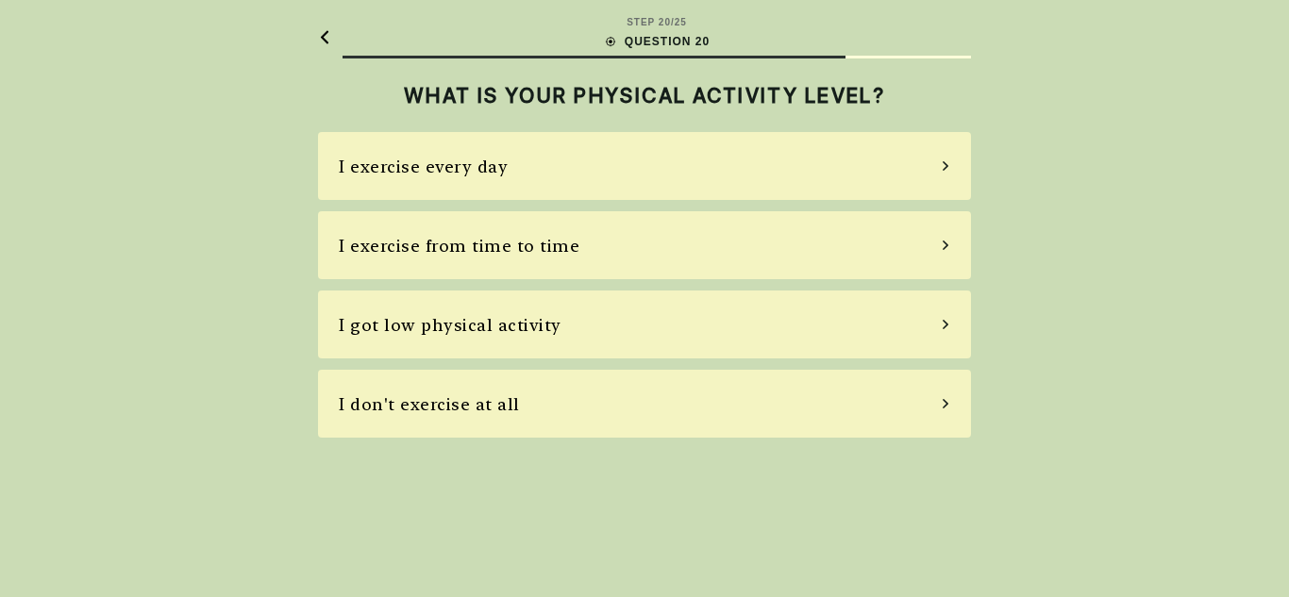
click at [460, 252] on div "I exercise from time to time" at bounding box center [459, 245] width 241 height 25
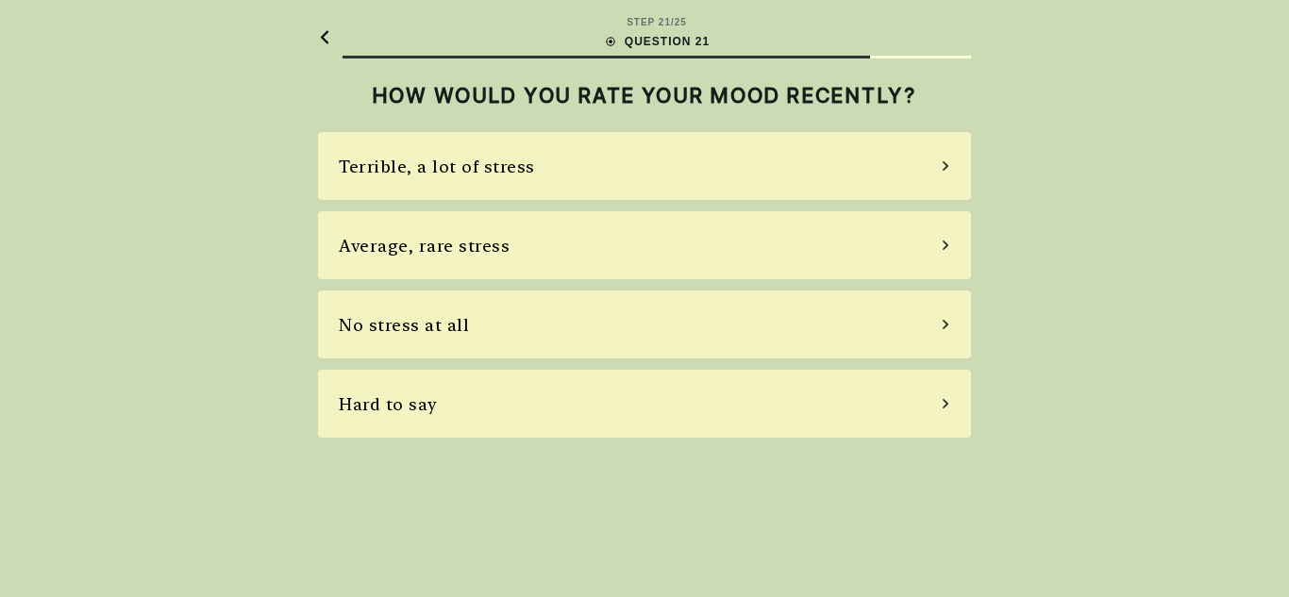
click at [399, 252] on div "Average, rare stress" at bounding box center [424, 245] width 171 height 25
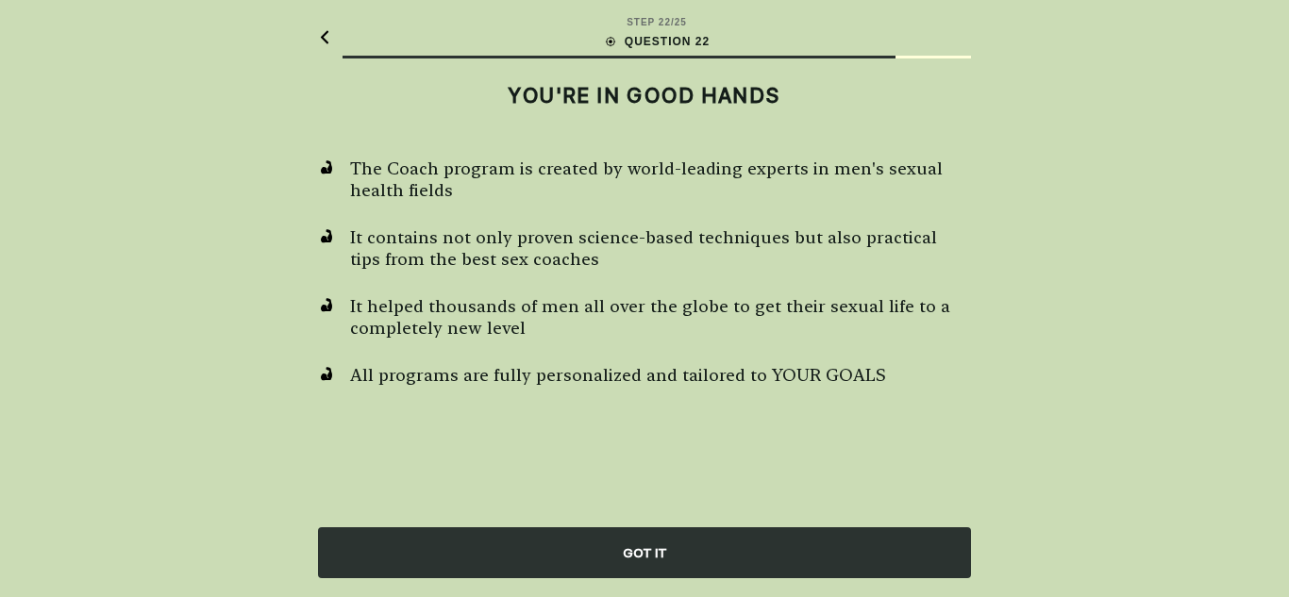
click at [689, 551] on div "GOT IT" at bounding box center [644, 552] width 653 height 51
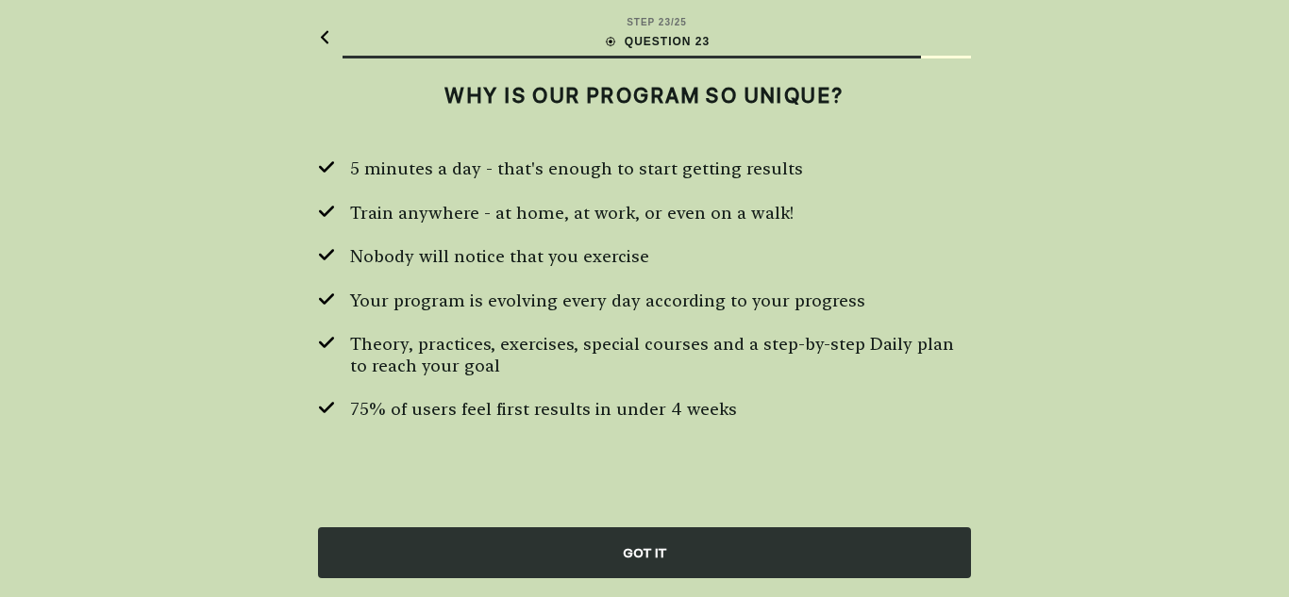
click at [674, 548] on div "GOT IT" at bounding box center [644, 552] width 653 height 51
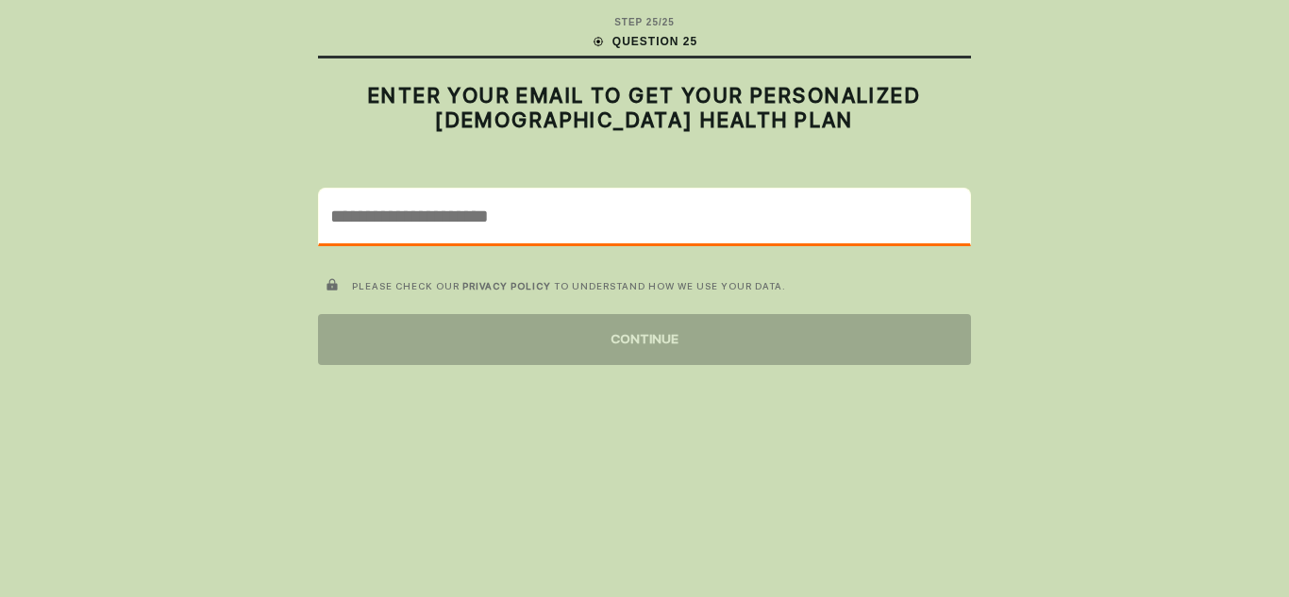
click at [495, 189] on input "email" at bounding box center [644, 216] width 651 height 55
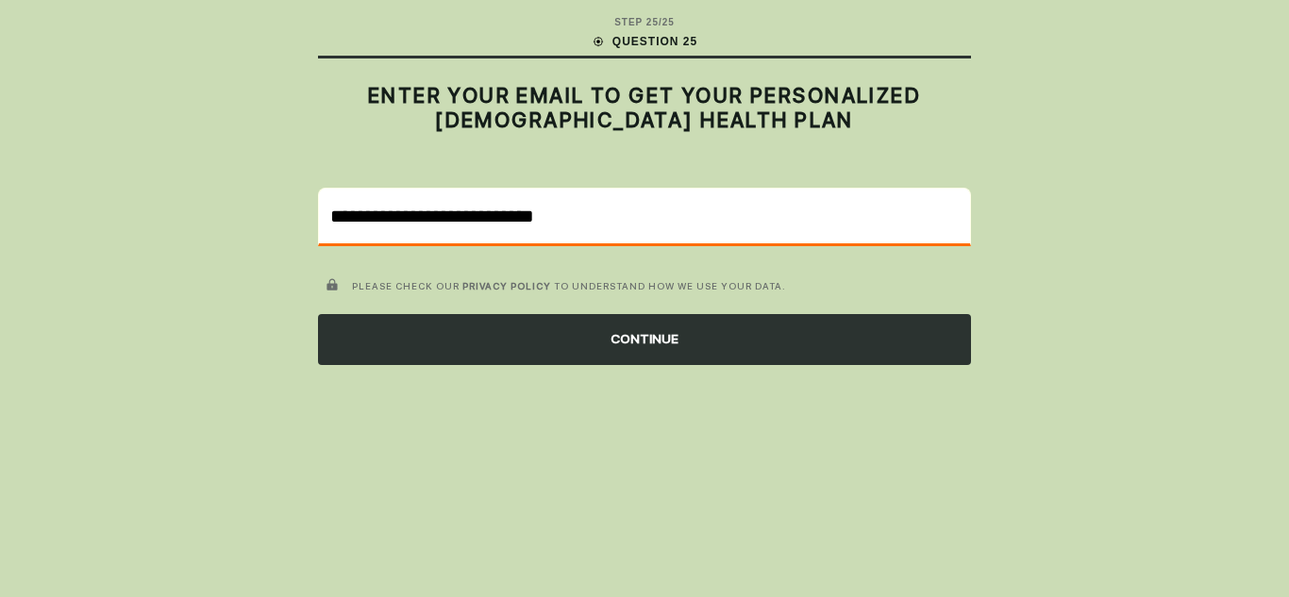
click at [419, 213] on input "**********" at bounding box center [644, 216] width 651 height 55
type input "**********"
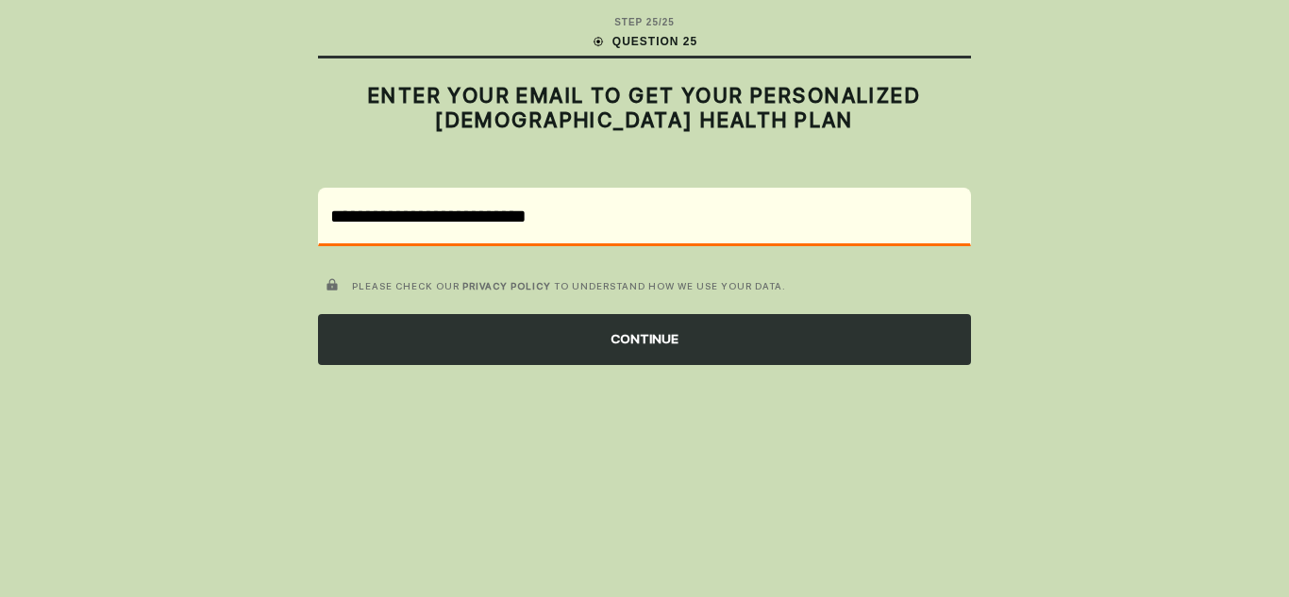
click at [619, 336] on div "CONTINUE" at bounding box center [644, 339] width 653 height 51
